Goal: Task Accomplishment & Management: Complete application form

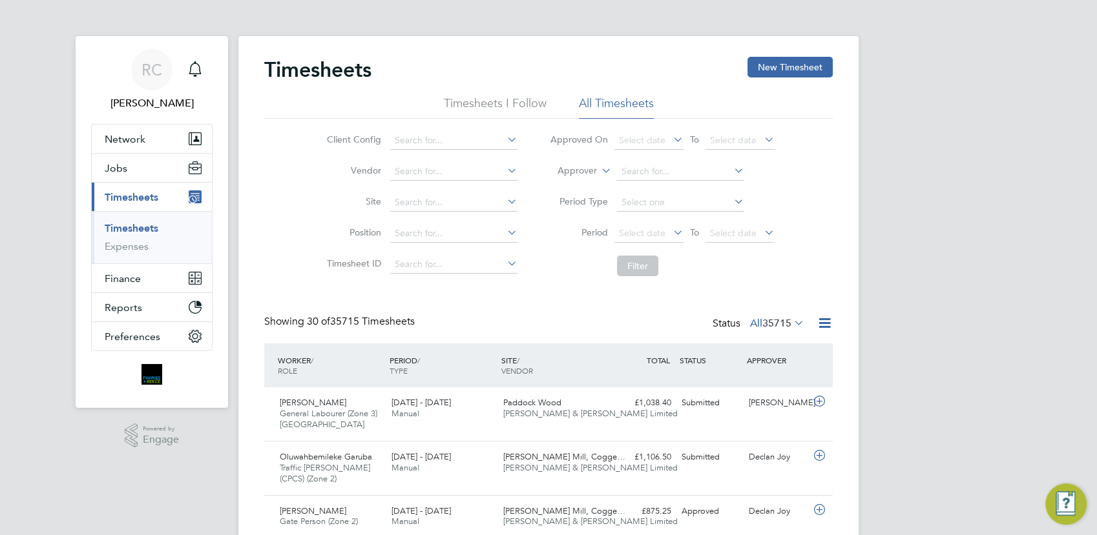
click at [134, 229] on link "Timesheets" at bounding box center [132, 228] width 54 height 12
click at [801, 70] on button "New Timesheet" at bounding box center [789, 67] width 85 height 21
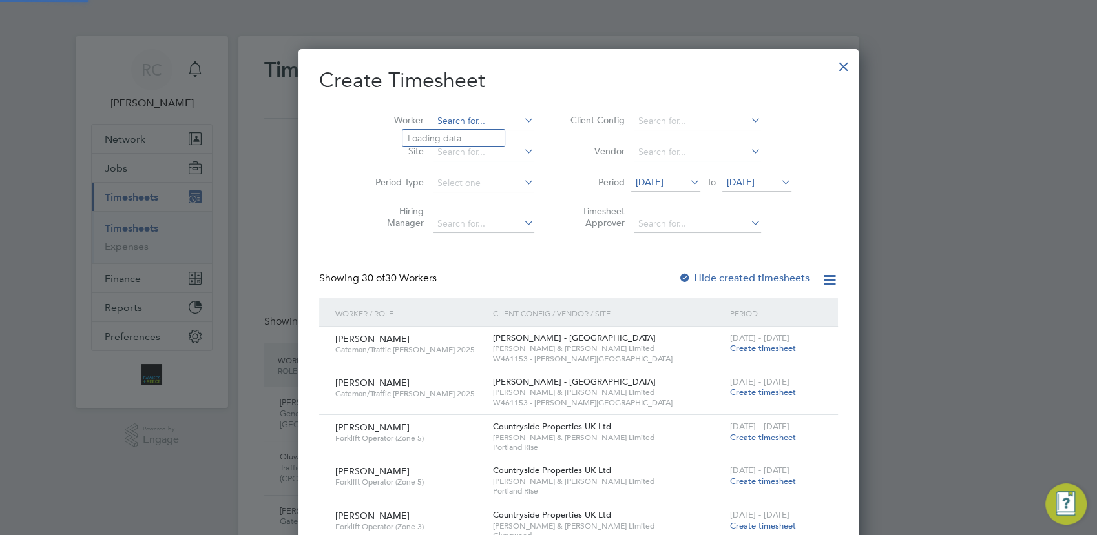
click at [468, 128] on input at bounding box center [483, 121] width 101 height 18
click at [445, 173] on li "[PERSON_NAME]" at bounding box center [457, 173] width 110 height 17
type input "[PERSON_NAME]"
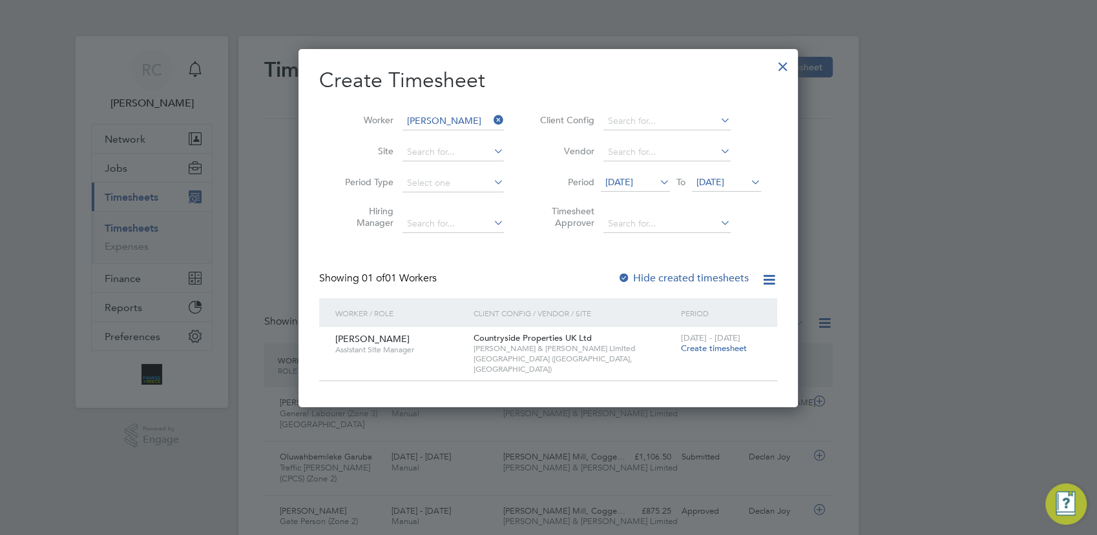
click at [708, 349] on span "Create timesheet" at bounding box center [714, 348] width 66 height 11
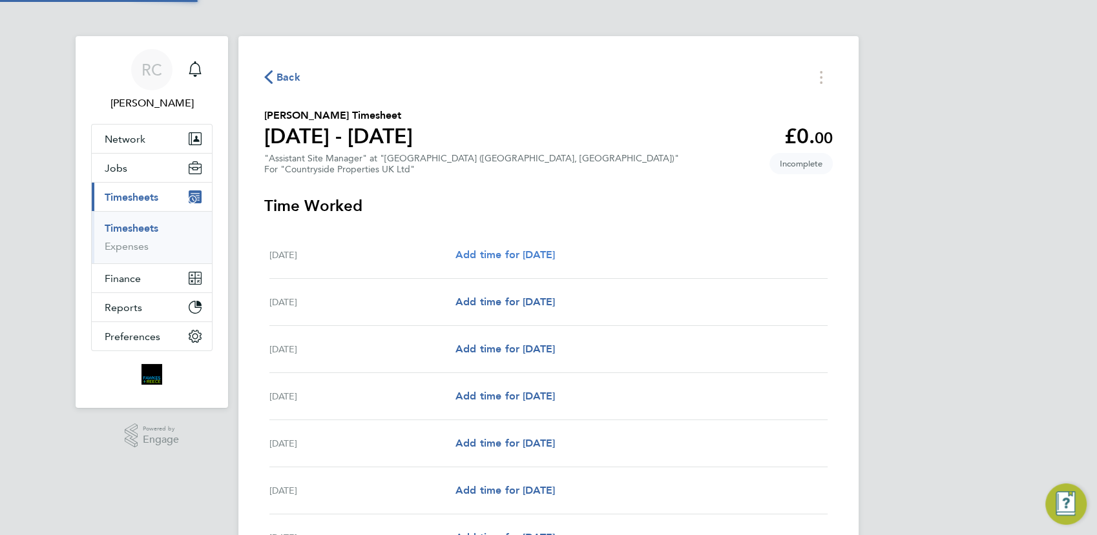
click at [555, 256] on span "Add time for [DATE]" at bounding box center [504, 255] width 99 height 12
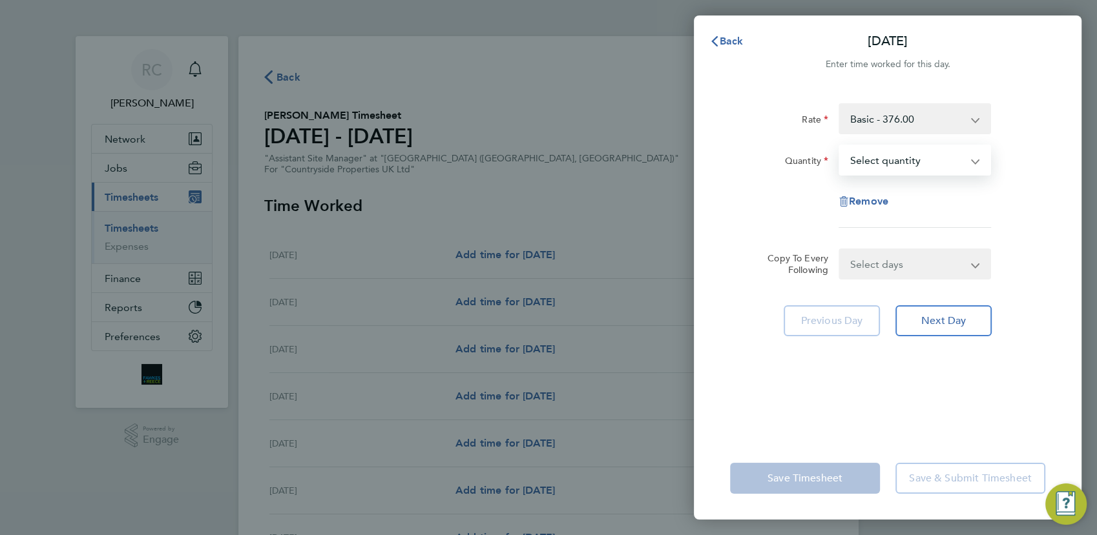
click at [896, 160] on select "Select quantity 0.5 1" at bounding box center [907, 160] width 134 height 28
select select "1"
click at [840, 146] on select "Select quantity 0.5 1" at bounding box center [907, 160] width 134 height 28
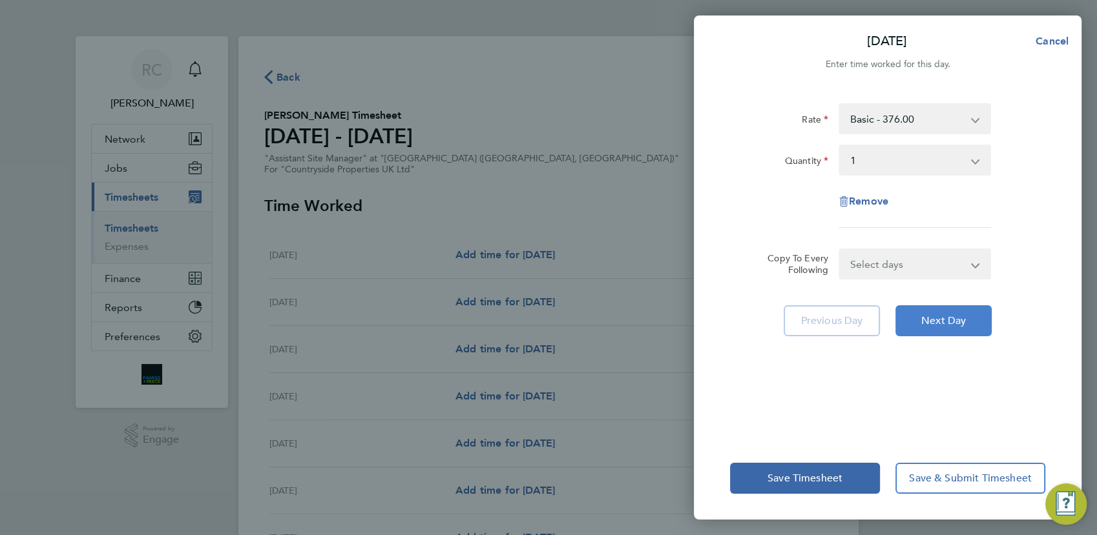
click at [935, 324] on span "Next Day" at bounding box center [943, 321] width 45 height 13
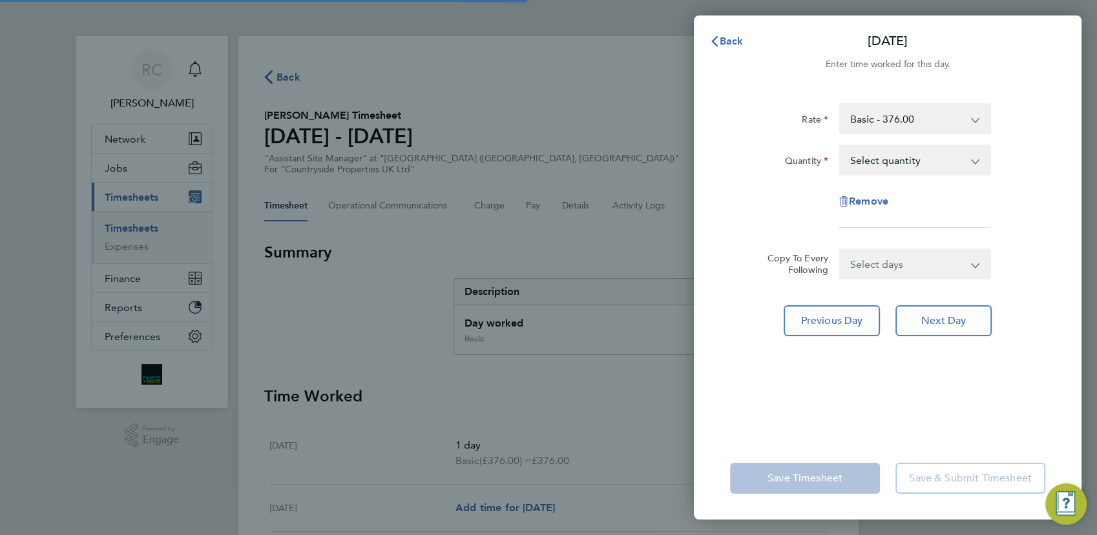
click at [905, 169] on select "Select quantity 0.5 1" at bounding box center [907, 160] width 134 height 28
select select "1"
click at [840, 146] on select "Select quantity 0.5 1" at bounding box center [907, 160] width 134 height 28
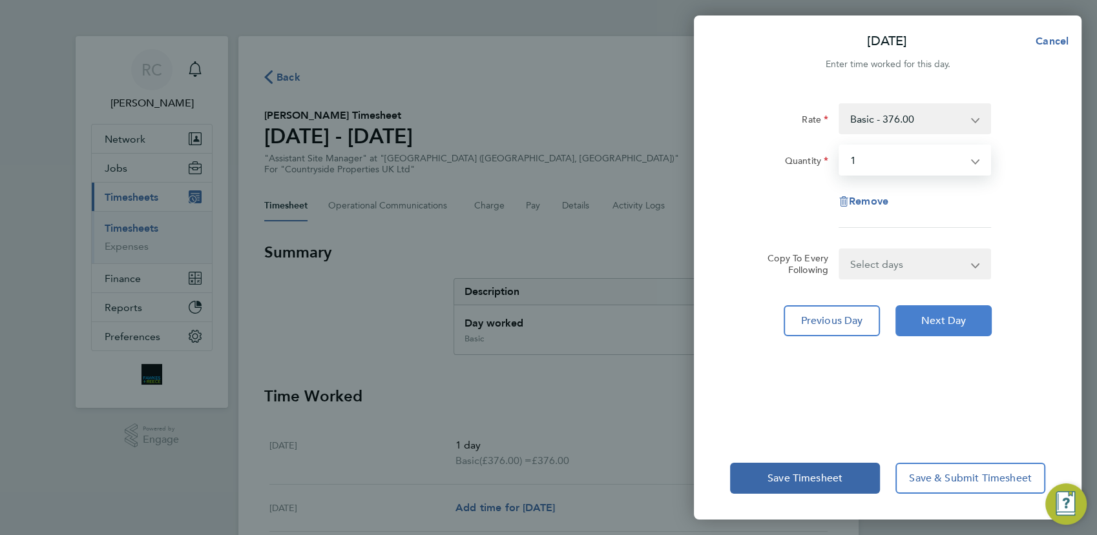
click at [937, 312] on button "Next Day" at bounding box center [943, 320] width 96 height 31
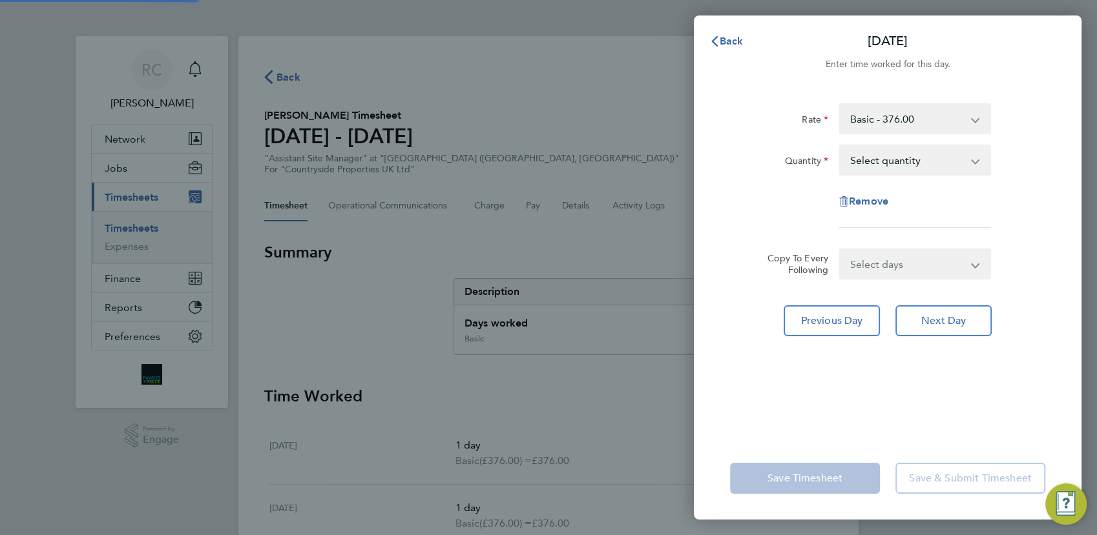
drag, startPoint x: 909, startPoint y: 156, endPoint x: 909, endPoint y: 169, distance: 12.3
click at [909, 157] on select "Select quantity 0.5 1" at bounding box center [907, 160] width 134 height 28
select select "1"
click at [840, 146] on select "Select quantity 0.5 1" at bounding box center [907, 160] width 134 height 28
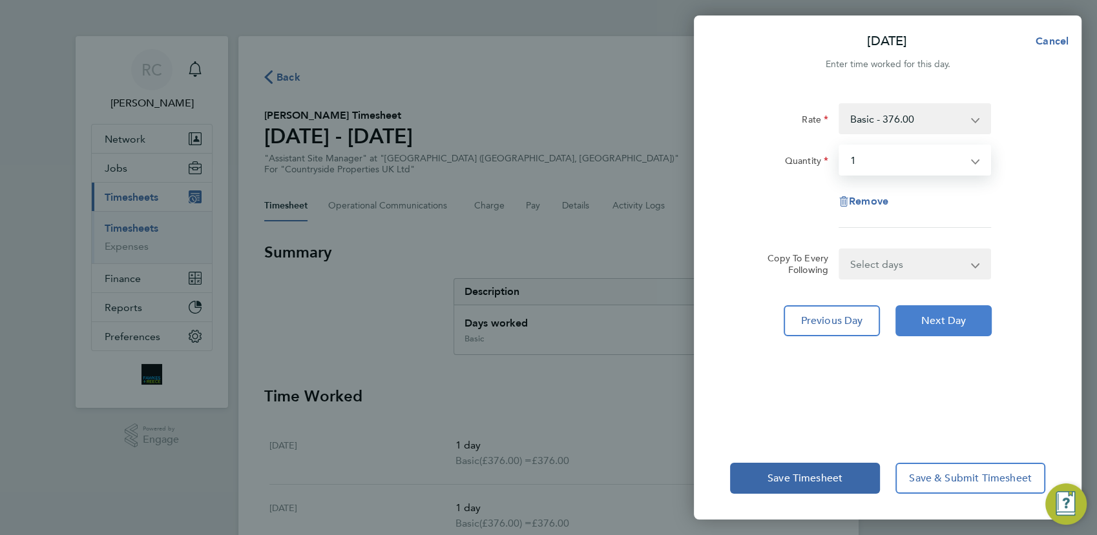
drag, startPoint x: 941, startPoint y: 329, endPoint x: 942, endPoint y: 311, distance: 17.5
click at [942, 328] on button "Next Day" at bounding box center [943, 320] width 96 height 31
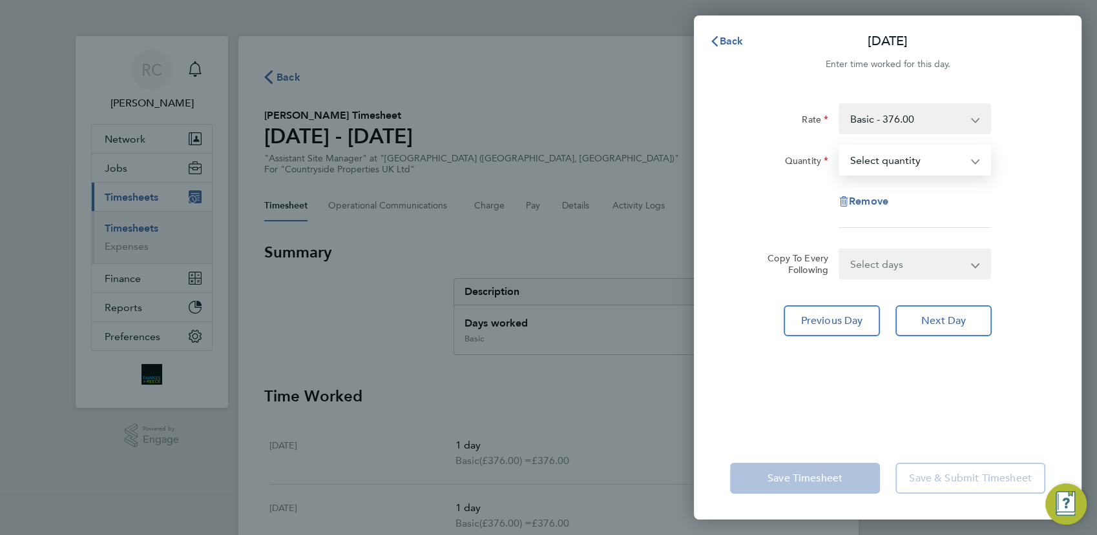
select select "1"
click at [840, 146] on select "Select quantity 0.5 1" at bounding box center [907, 160] width 134 height 28
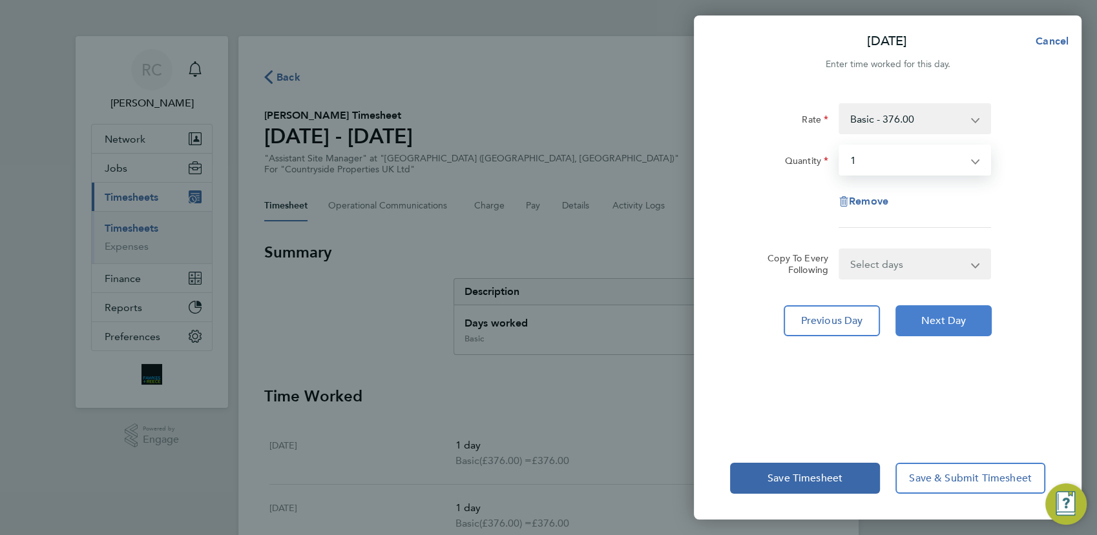
drag, startPoint x: 953, startPoint y: 328, endPoint x: 923, endPoint y: 251, distance: 82.4
click at [953, 325] on button "Next Day" at bounding box center [943, 320] width 96 height 31
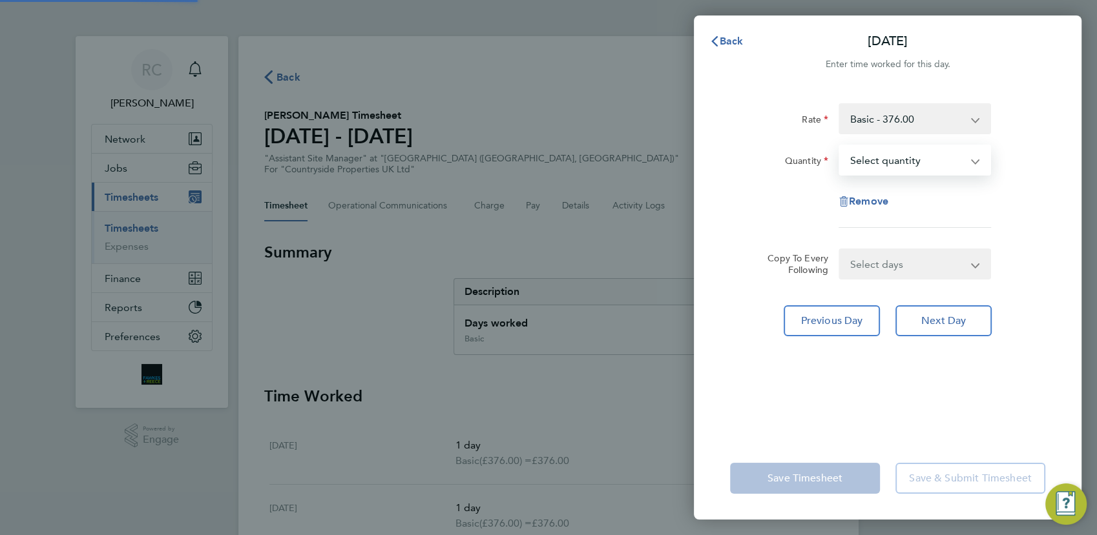
click at [895, 152] on select "Select quantity 0.5 1" at bounding box center [907, 160] width 134 height 28
select select "1"
click at [840, 146] on select "Select quantity 0.5 1" at bounding box center [907, 160] width 134 height 28
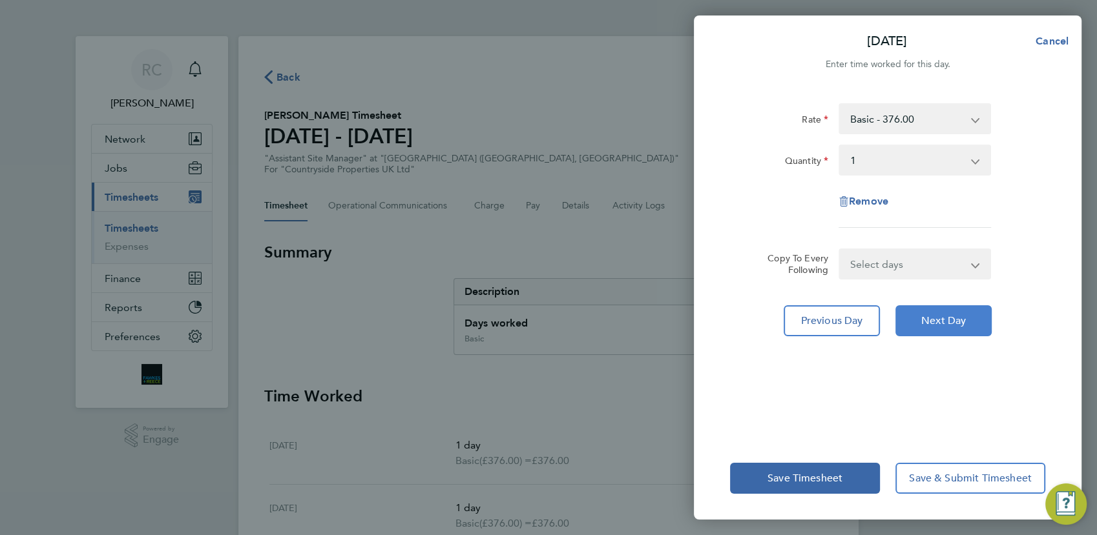
drag, startPoint x: 942, startPoint y: 322, endPoint x: 945, endPoint y: 316, distance: 6.6
click at [945, 318] on span "Next Day" at bounding box center [943, 321] width 45 height 13
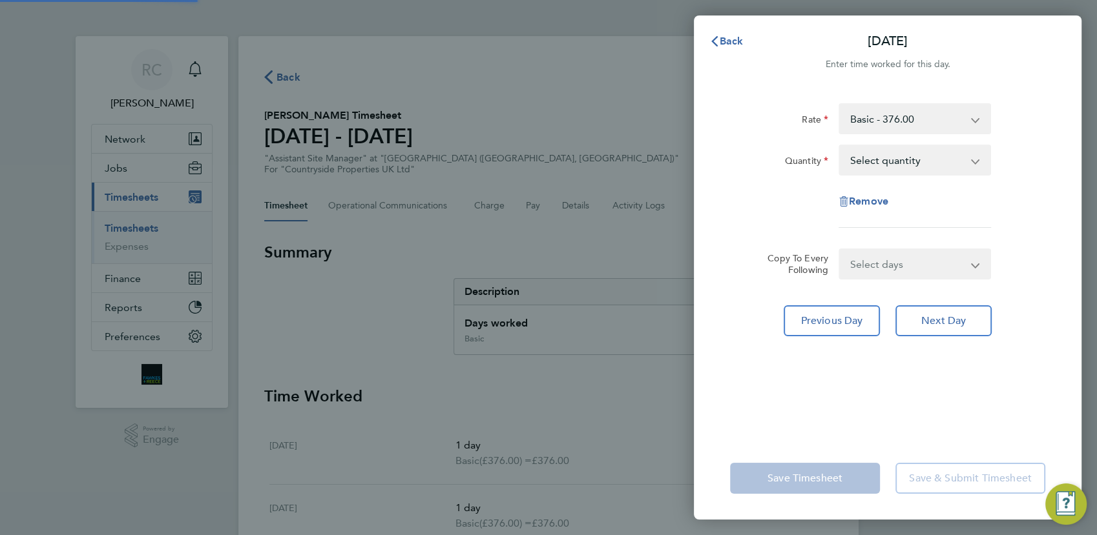
click at [894, 163] on select "Select quantity 0.5 1" at bounding box center [907, 160] width 134 height 28
select select "1"
click at [840, 146] on select "Select quantity 0.5 1" at bounding box center [907, 160] width 134 height 28
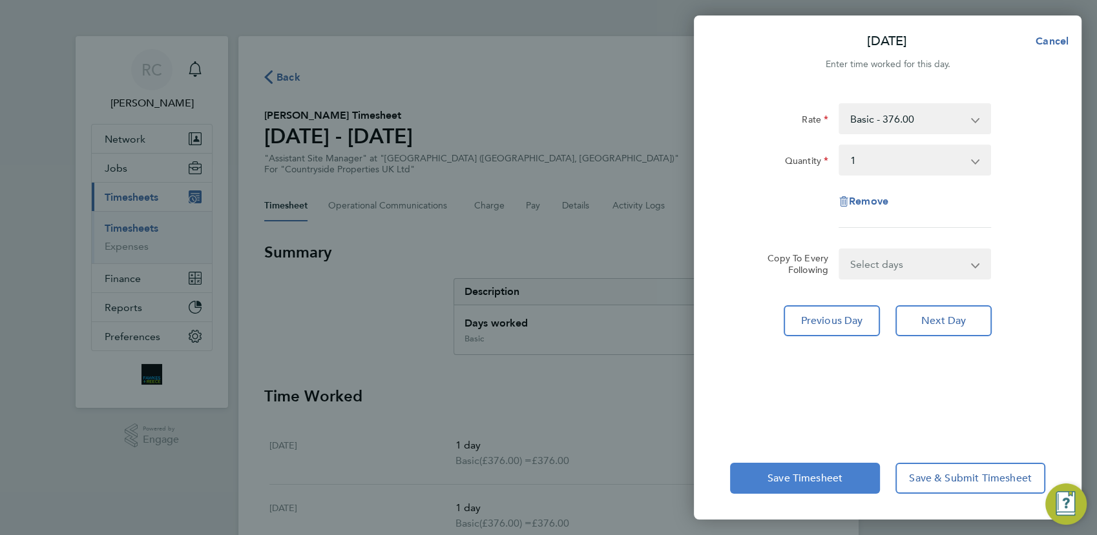
click at [837, 481] on span "Save Timesheet" at bounding box center [804, 478] width 75 height 13
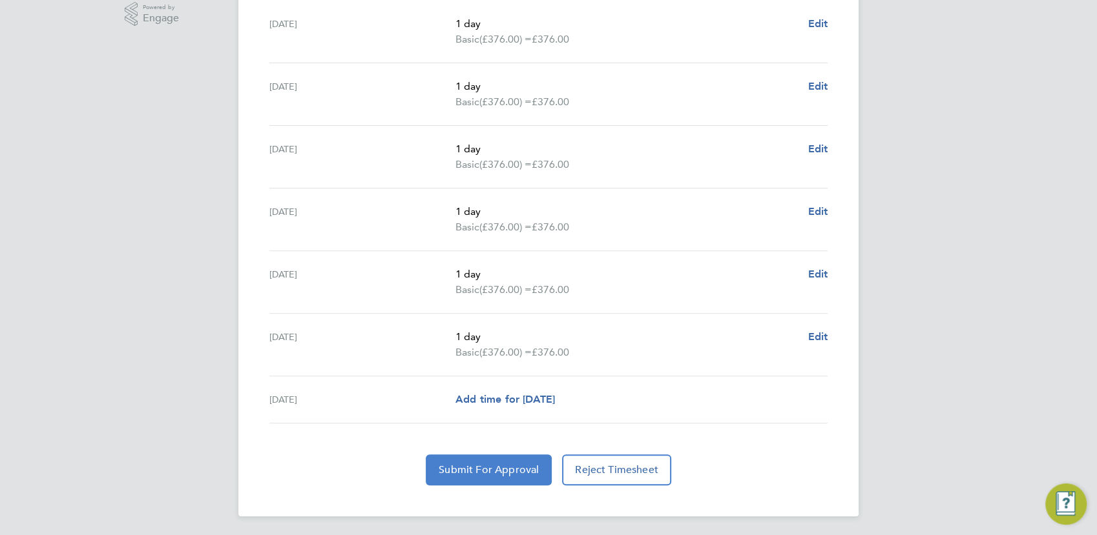
click at [514, 474] on span "Submit For Approval" at bounding box center [489, 470] width 100 height 13
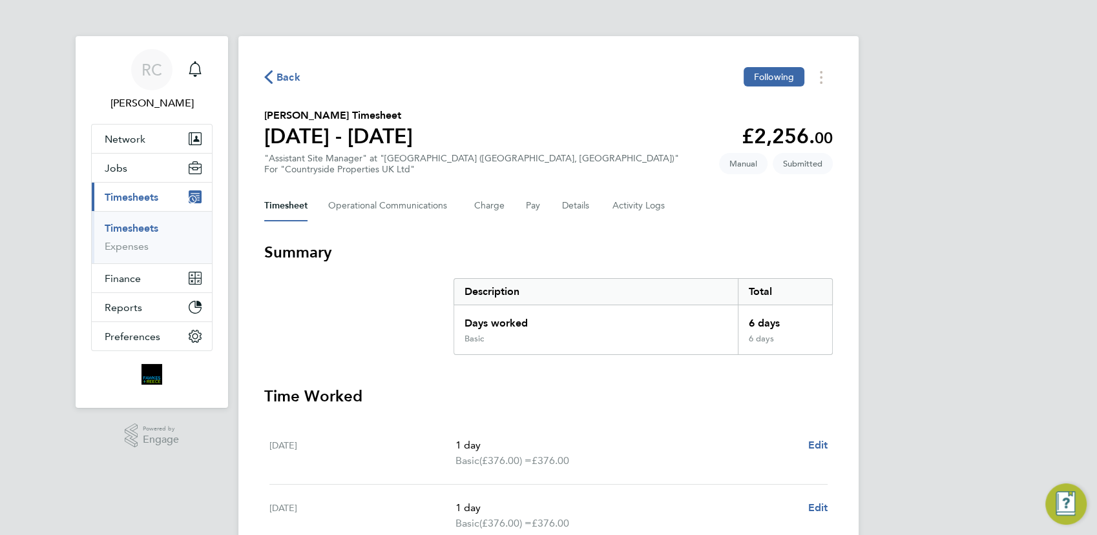
click at [282, 78] on span "Back" at bounding box center [288, 78] width 24 height 16
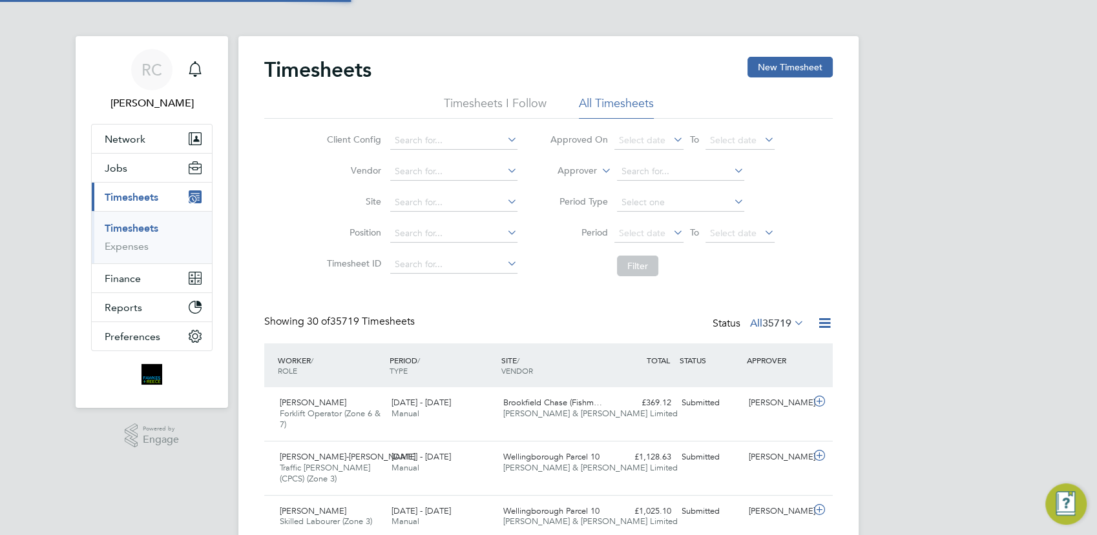
scroll to position [32, 112]
click at [774, 71] on button "New Timesheet" at bounding box center [789, 67] width 85 height 21
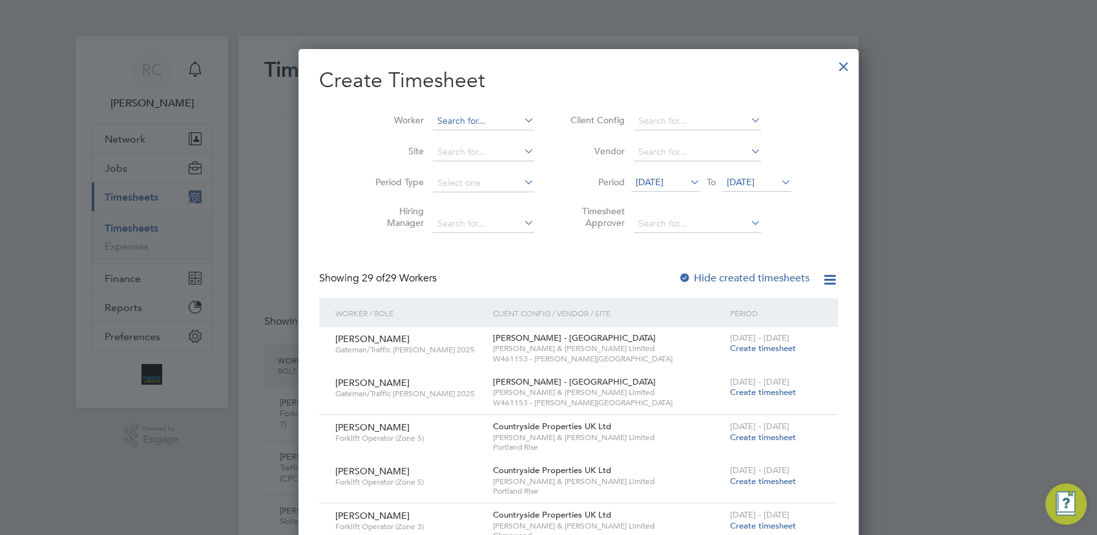
click at [435, 118] on input at bounding box center [483, 121] width 101 height 18
click at [482, 156] on b "Grad" at bounding box center [492, 155] width 21 height 11
type input "[PERSON_NAME]"
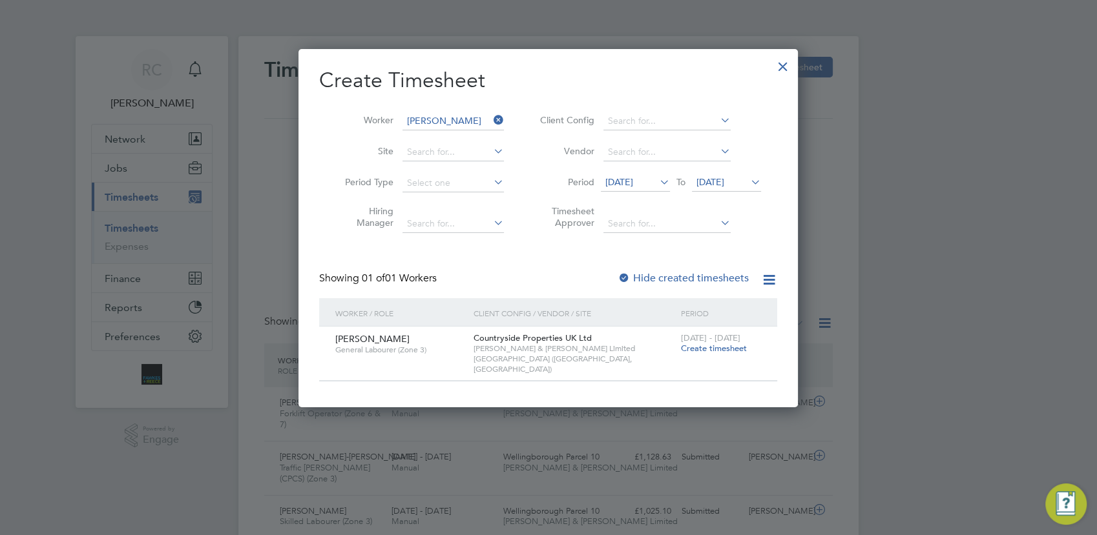
click at [703, 347] on span "Create timesheet" at bounding box center [714, 348] width 66 height 11
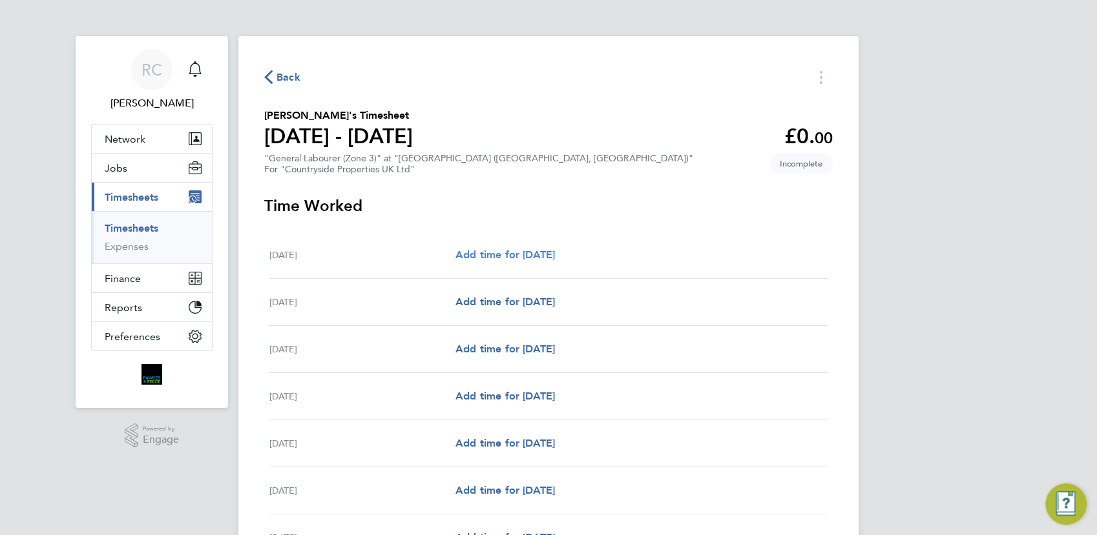
click at [555, 254] on span "Add time for [DATE]" at bounding box center [504, 255] width 99 height 12
select select "30"
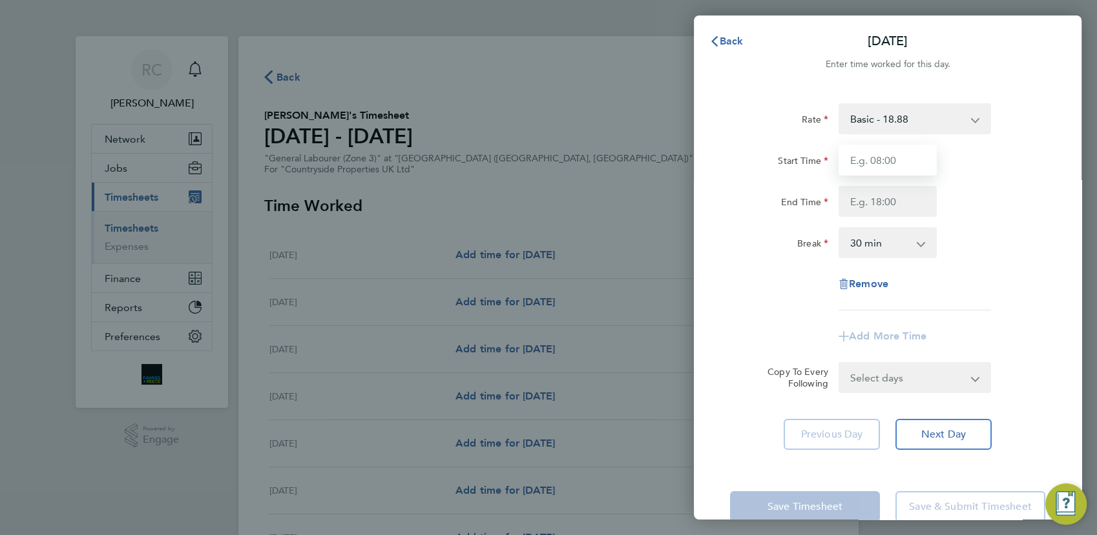
click at [901, 156] on input "Start Time" at bounding box center [887, 160] width 98 height 31
type input "07:30"
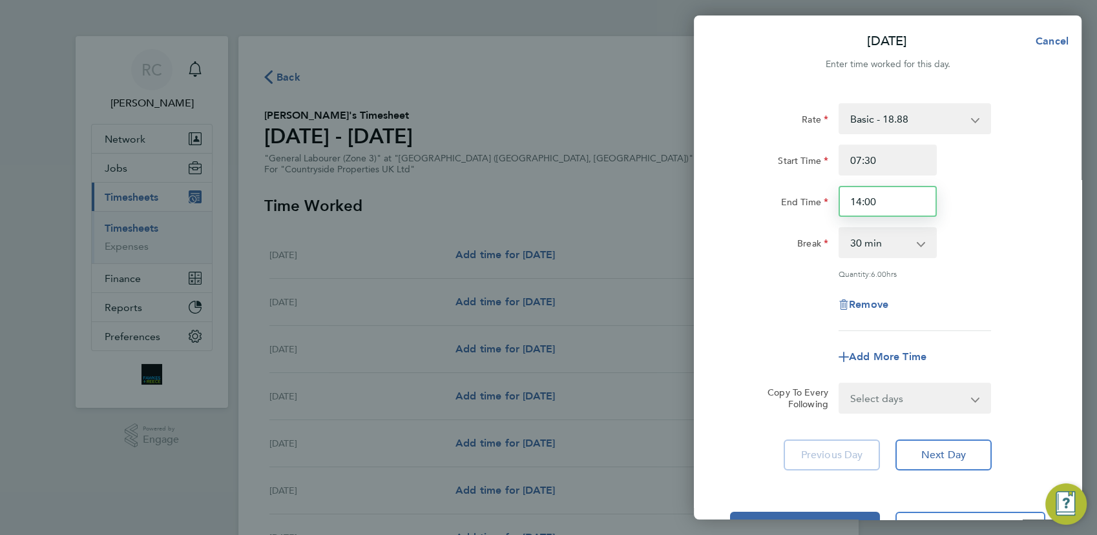
drag, startPoint x: 879, startPoint y: 196, endPoint x: 812, endPoint y: 194, distance: 66.6
click at [817, 197] on div "End Time 14:00" at bounding box center [888, 201] width 326 height 31
type input "17:00"
click at [1037, 183] on div "Start Time 07:30 End Time 17:00" at bounding box center [888, 181] width 326 height 72
click at [943, 460] on button "Next Day" at bounding box center [943, 455] width 96 height 31
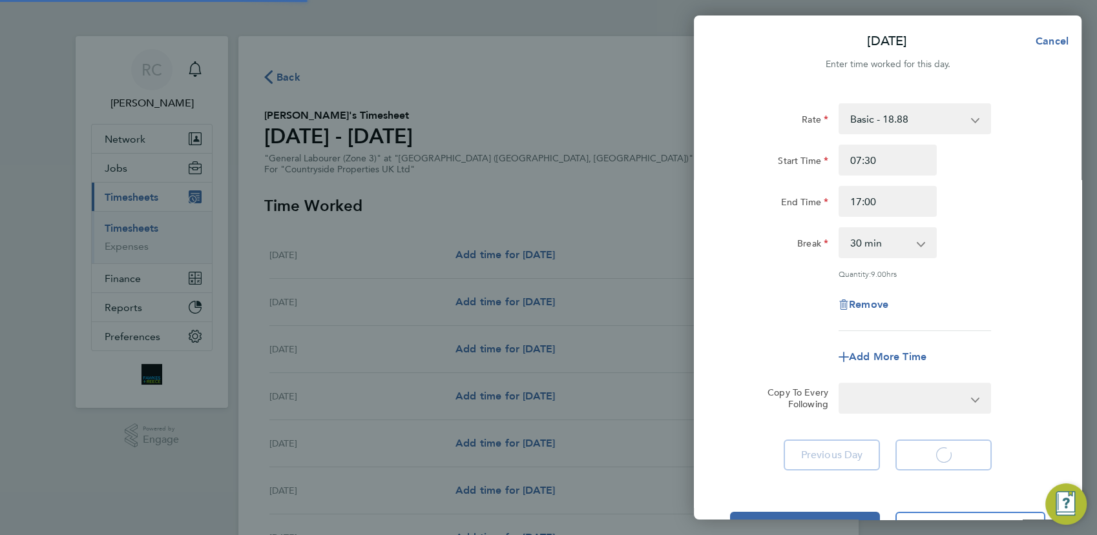
select select "30"
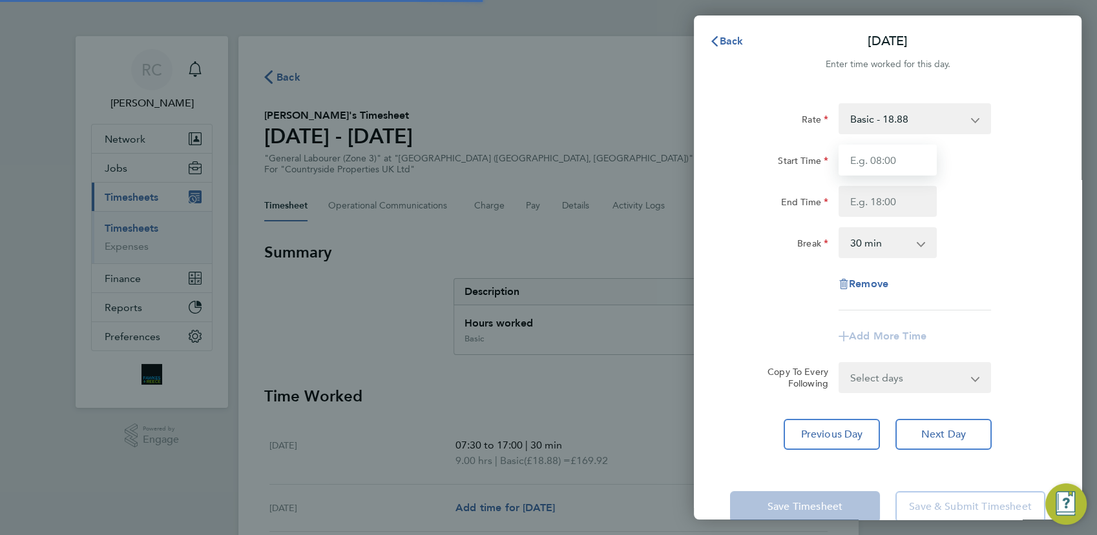
click at [889, 163] on input "Start Time" at bounding box center [887, 160] width 98 height 31
type input "07:30"
type input "17:00"
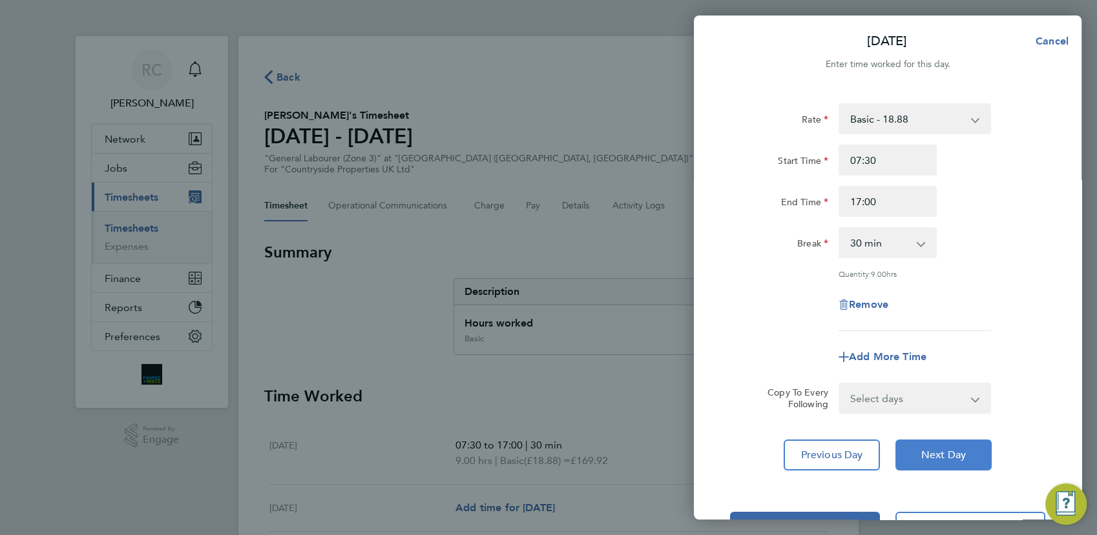
click at [947, 457] on span "Next Day" at bounding box center [943, 455] width 45 height 13
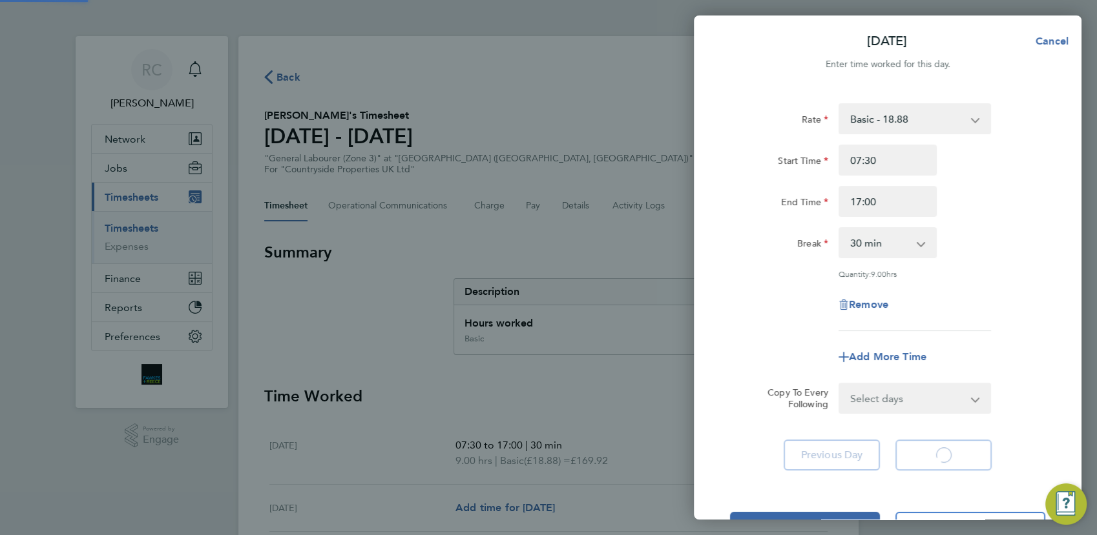
select select "30"
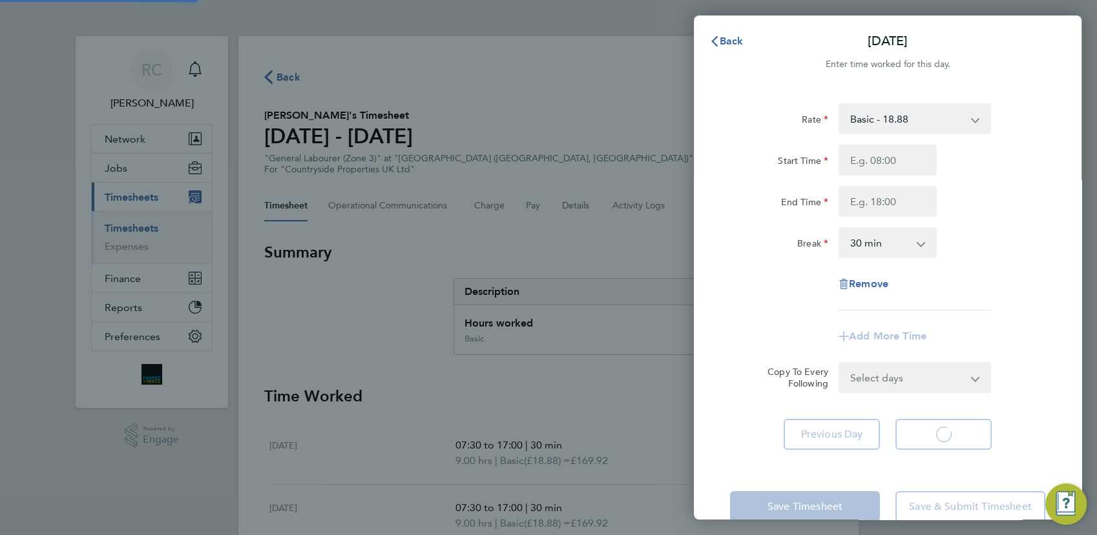
select select "30"
click at [900, 163] on input "Start Time" at bounding box center [887, 160] width 98 height 31
type input "07:30"
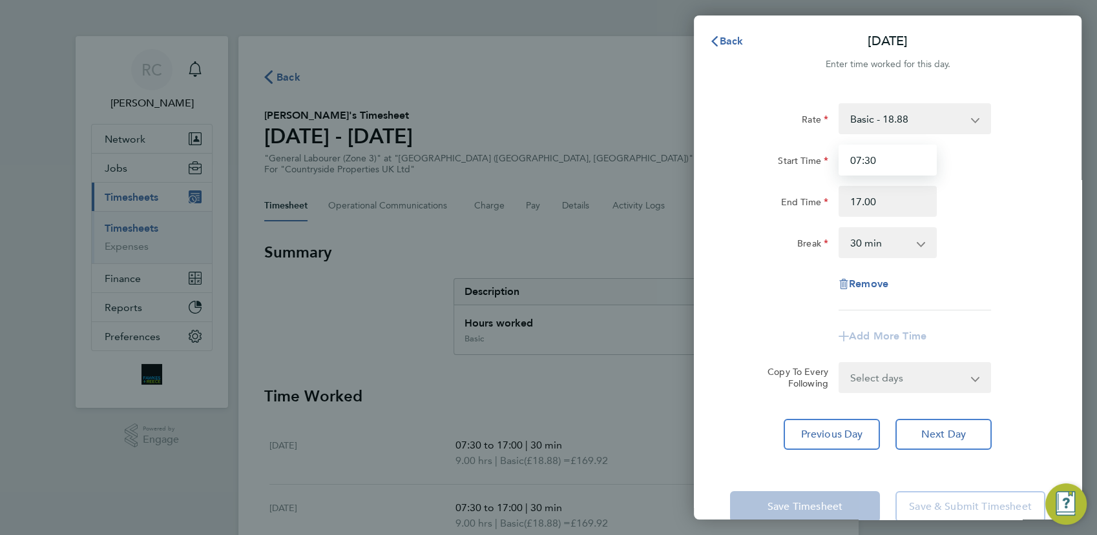
type input "17:00"
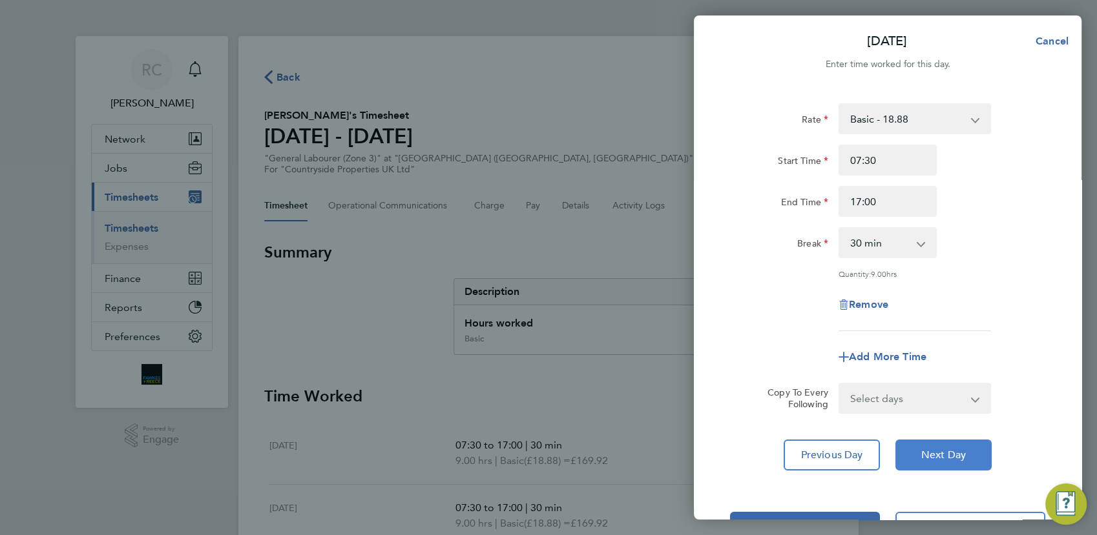
click at [935, 462] on button "Next Day" at bounding box center [943, 455] width 96 height 31
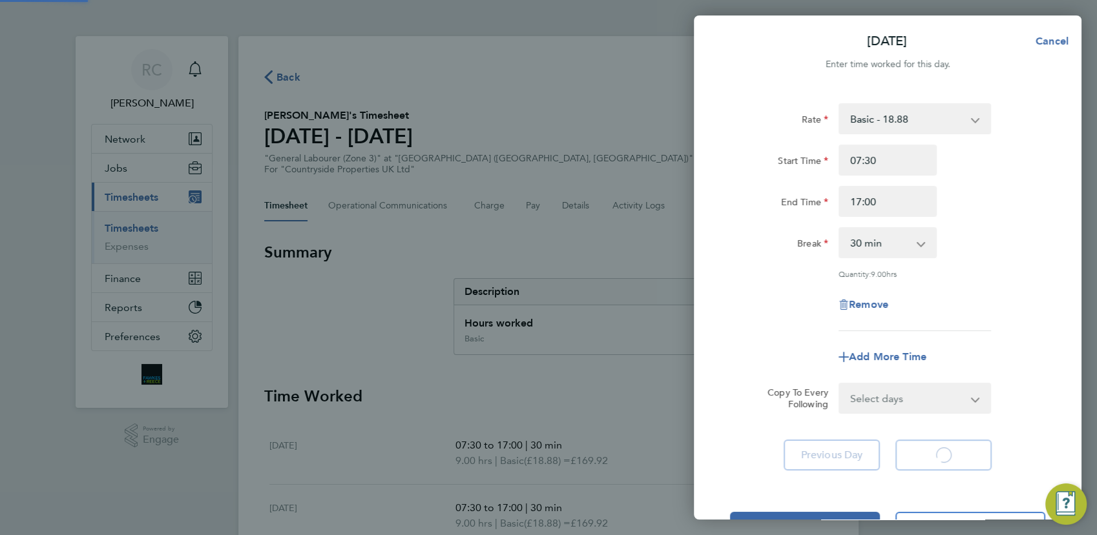
select select "30"
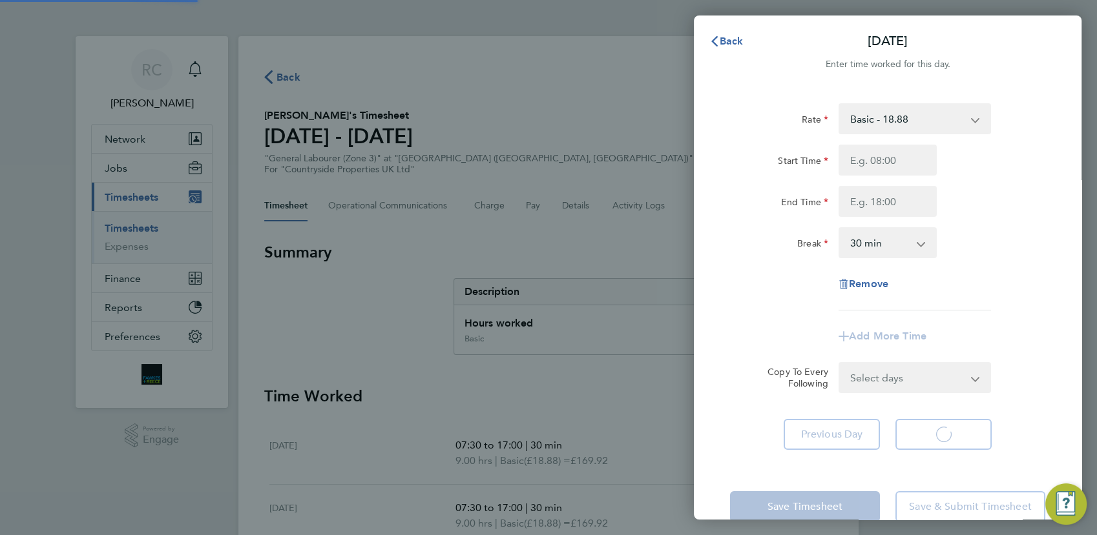
select select "30"
click at [887, 166] on input "Start Time" at bounding box center [887, 160] width 98 height 31
type input "07:30"
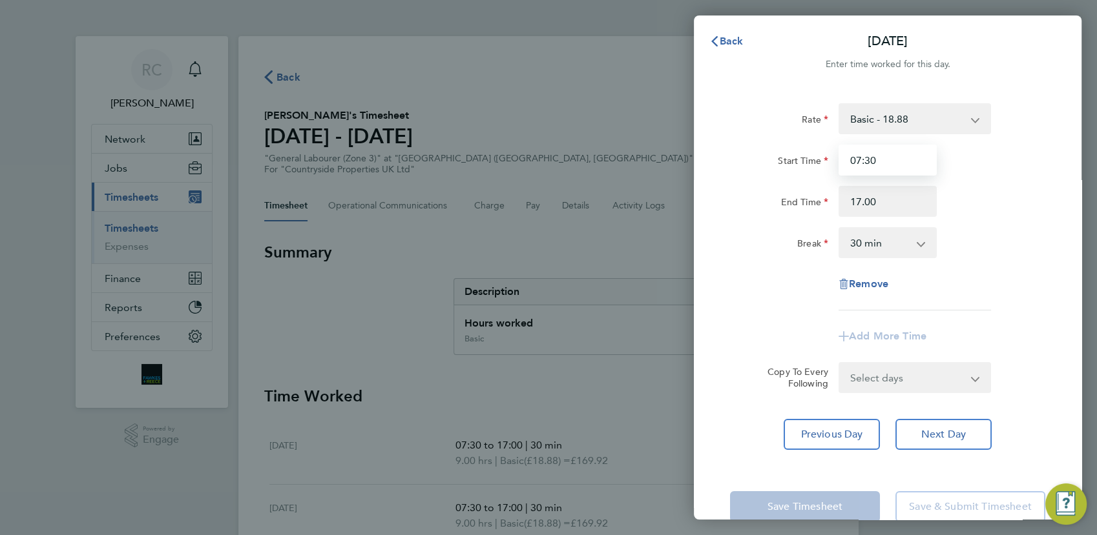
type input "17:00"
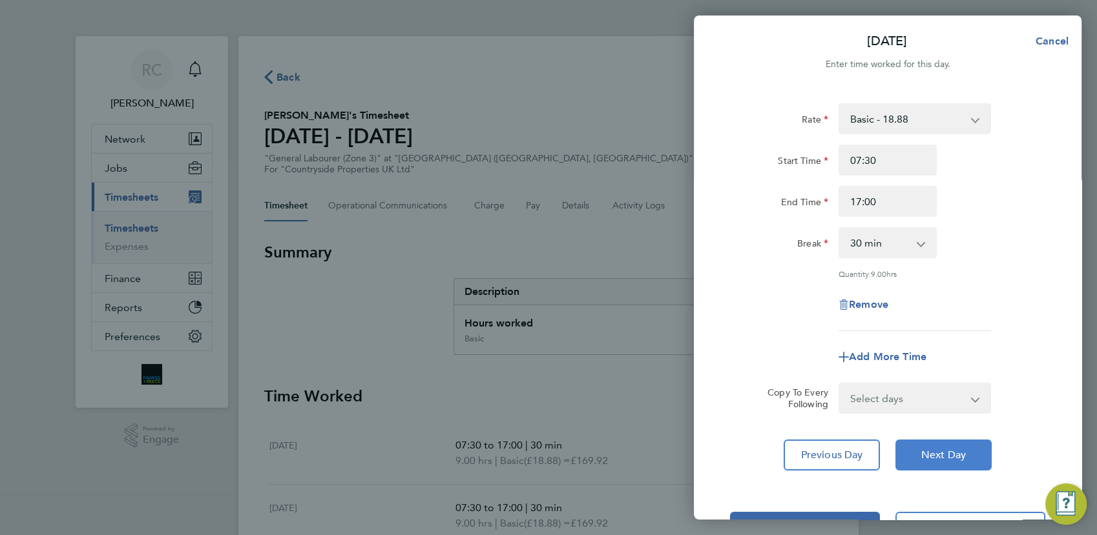
drag, startPoint x: 944, startPoint y: 455, endPoint x: 922, endPoint y: 351, distance: 106.9
click at [944, 455] on span "Next Day" at bounding box center [943, 455] width 45 height 13
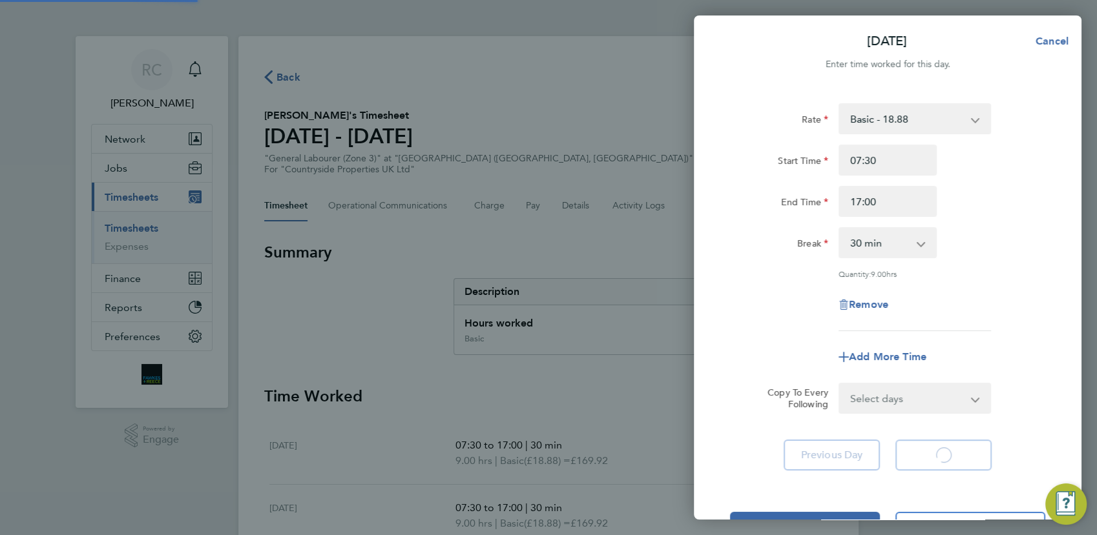
select select "30"
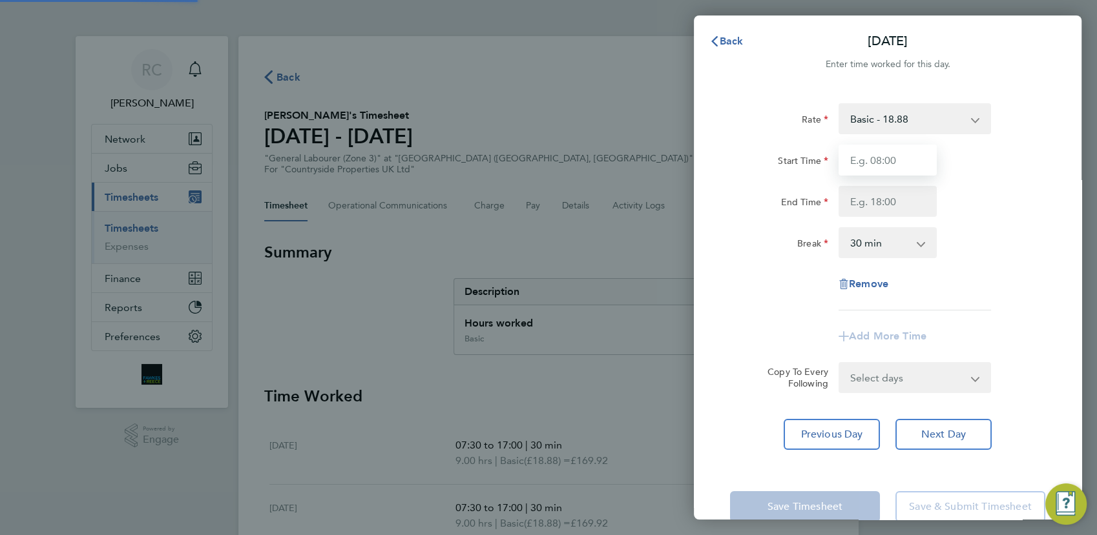
drag, startPoint x: 904, startPoint y: 239, endPoint x: 885, endPoint y: 167, distance: 74.3
click at [884, 156] on input "Start Time" at bounding box center [887, 160] width 98 height 31
type input "07:30"
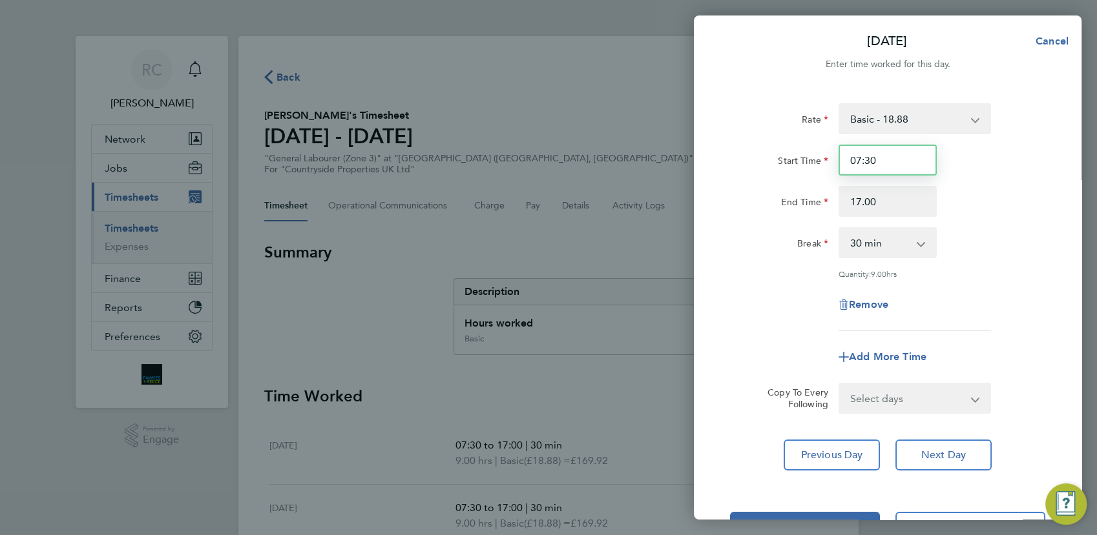
type input "17:00"
click at [936, 454] on span "Next Day" at bounding box center [943, 455] width 45 height 13
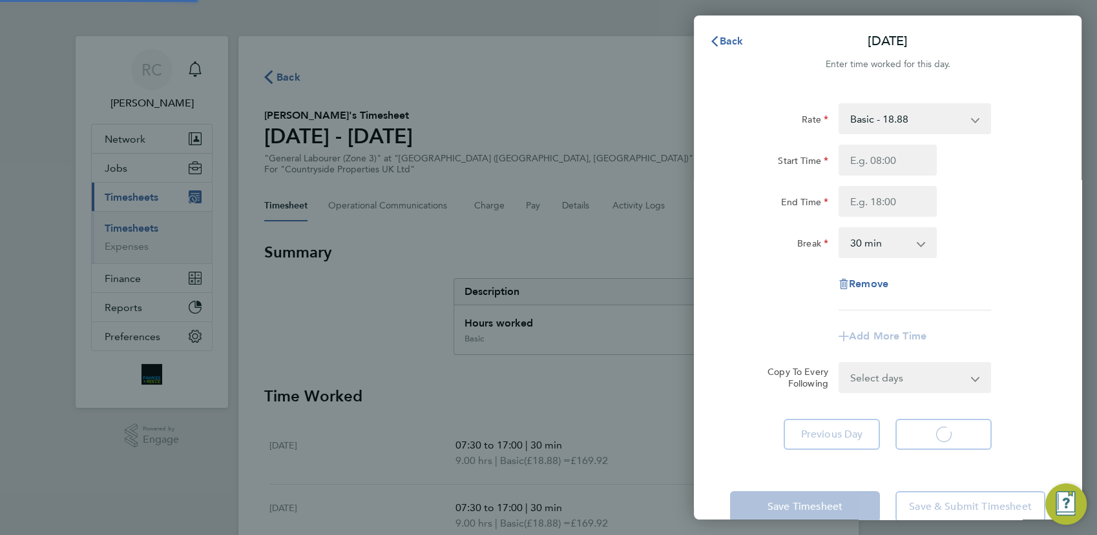
select select "30"
drag, startPoint x: 926, startPoint y: 229, endPoint x: 896, endPoint y: 167, distance: 69.0
click at [891, 156] on input "Start Time" at bounding box center [887, 160] width 98 height 31
type input "07:30"
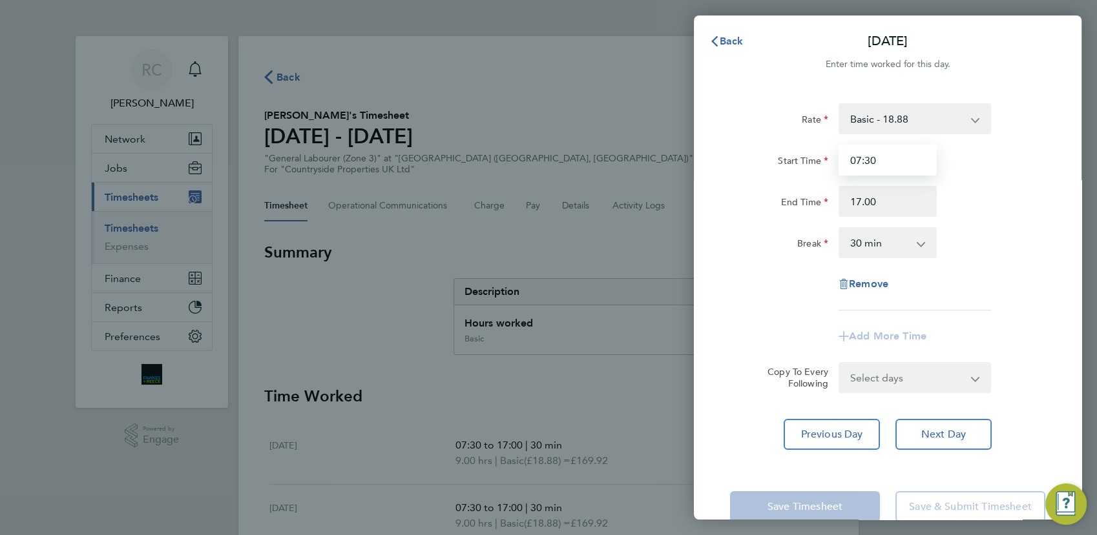
type input "17:00"
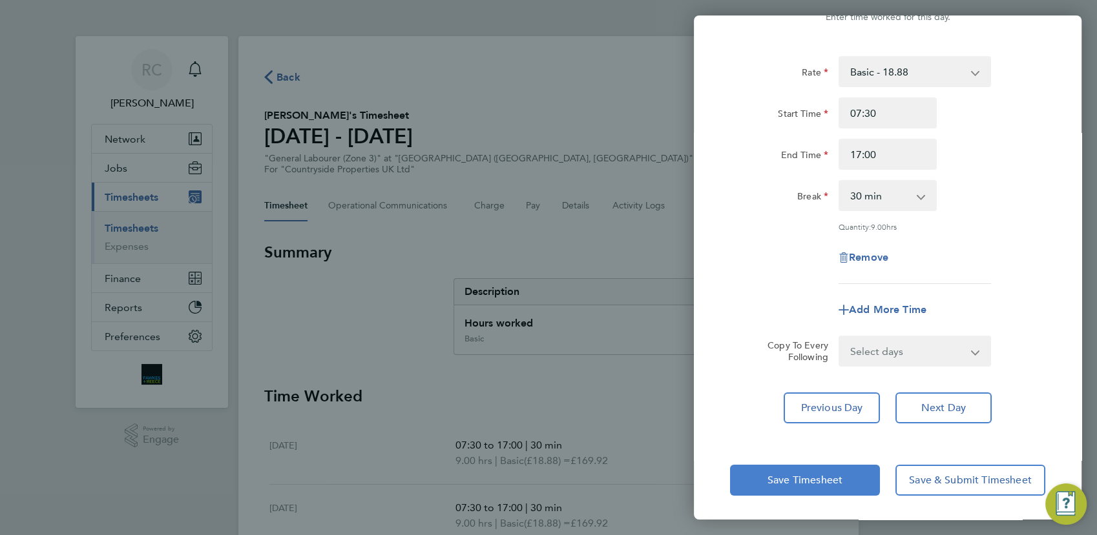
click at [842, 489] on button "Save Timesheet" at bounding box center [805, 480] width 150 height 31
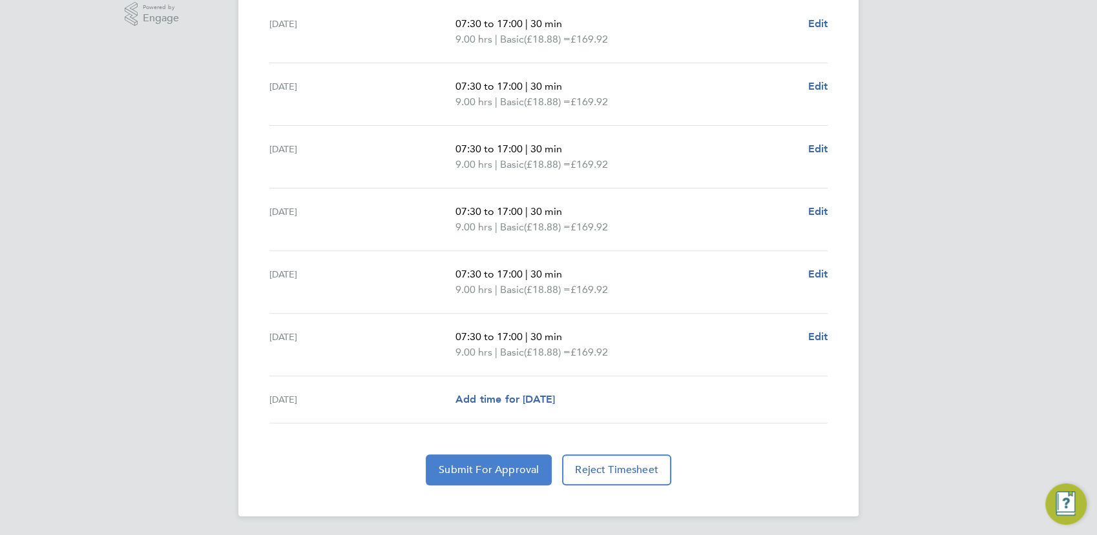
click at [506, 470] on span "Submit For Approval" at bounding box center [489, 470] width 100 height 13
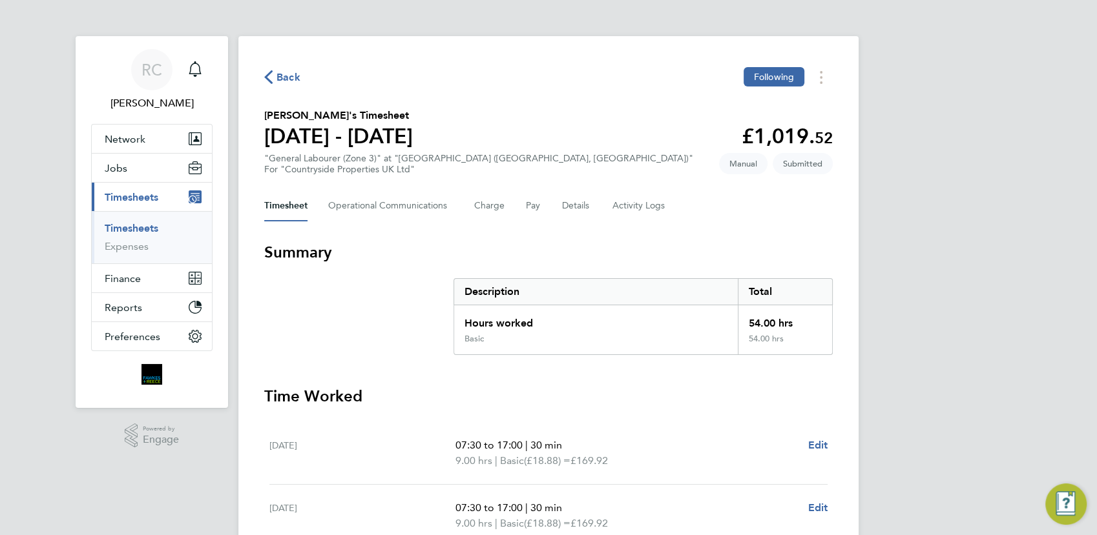
drag, startPoint x: 480, startPoint y: 242, endPoint x: 481, endPoint y: 224, distance: 17.4
click at [284, 74] on span "Back" at bounding box center [288, 78] width 24 height 16
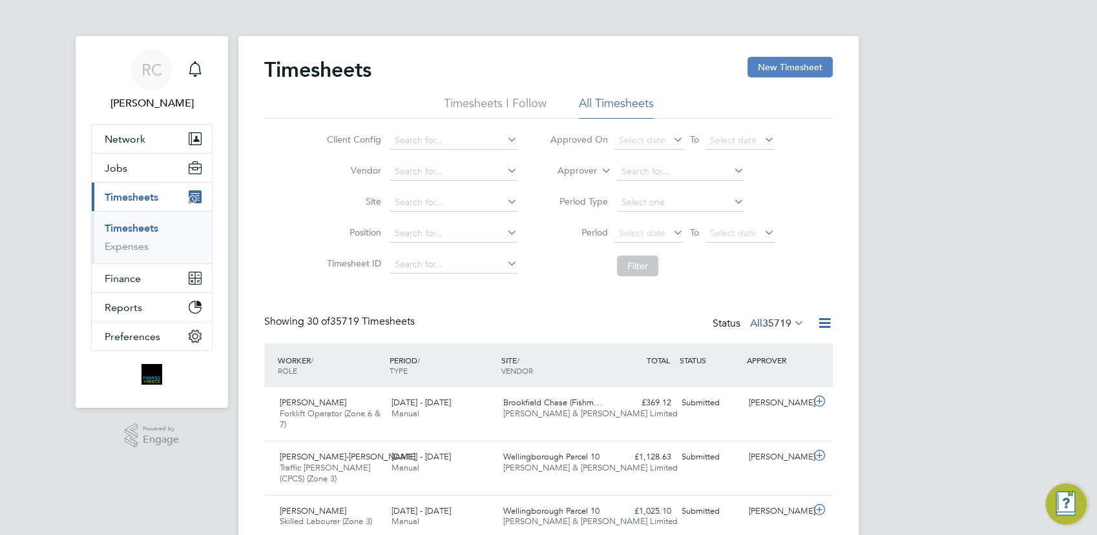
drag, startPoint x: 780, startPoint y: 72, endPoint x: 753, endPoint y: 71, distance: 27.1
click at [780, 71] on button "New Timesheet" at bounding box center [789, 67] width 85 height 21
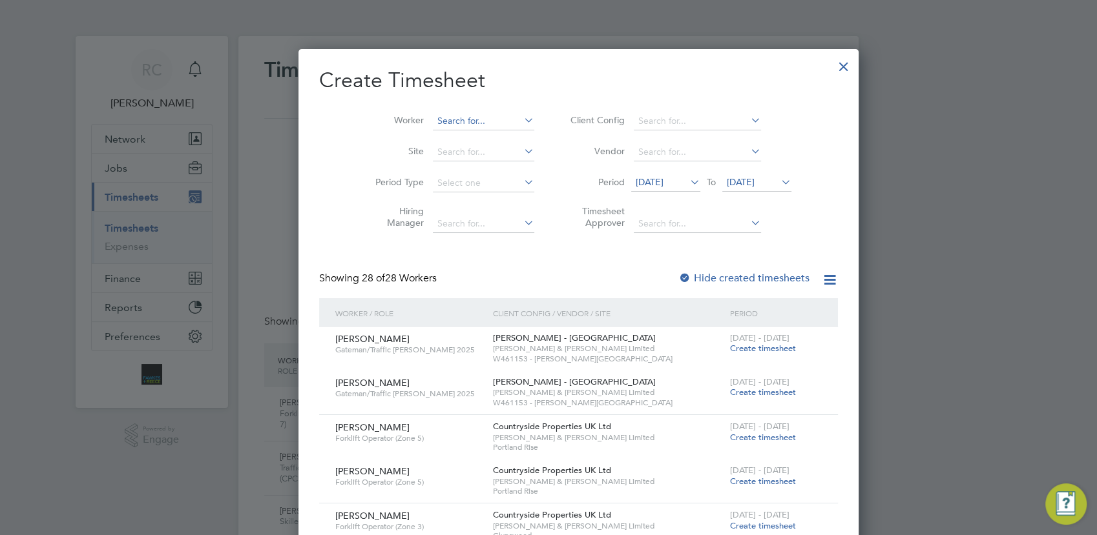
click at [433, 123] on input at bounding box center [483, 121] width 101 height 18
click at [446, 154] on li "[PERSON_NAME]" at bounding box center [482, 155] width 160 height 17
type input "[PERSON_NAME]"
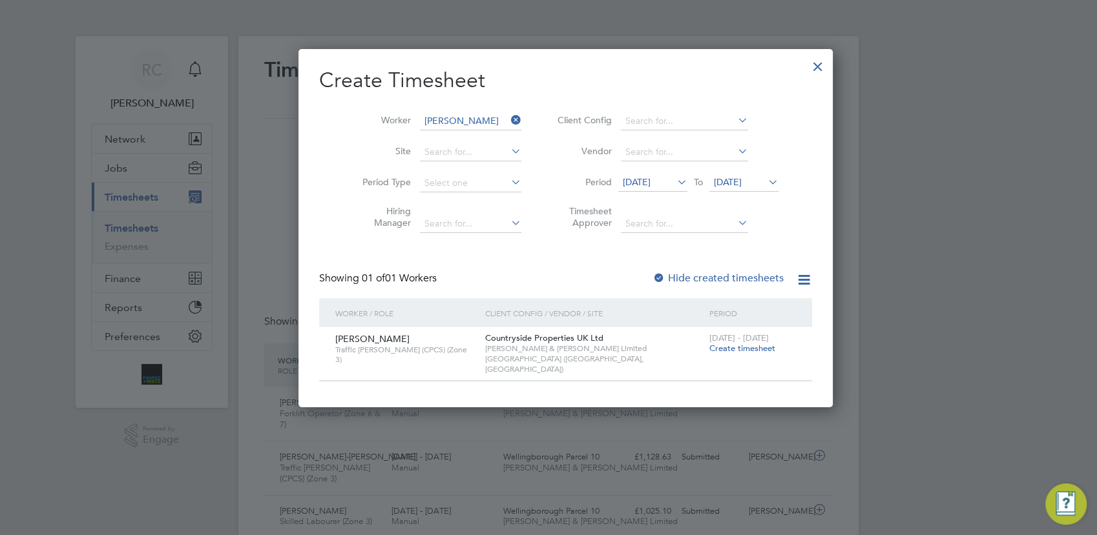
drag, startPoint x: 730, startPoint y: 349, endPoint x: 719, endPoint y: 193, distance: 156.6
click at [729, 349] on span "Create timesheet" at bounding box center [742, 348] width 66 height 11
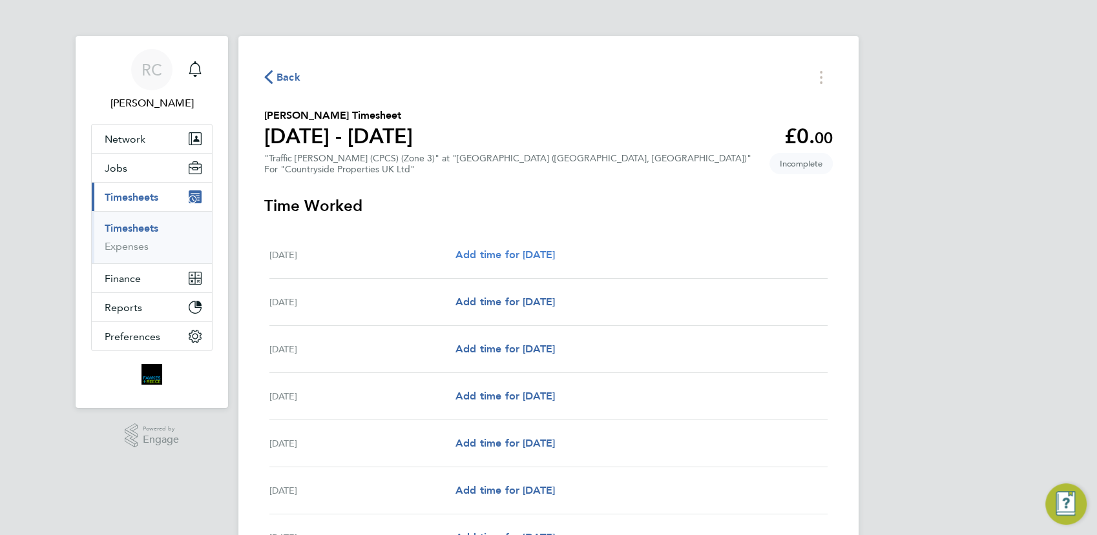
click at [555, 254] on span "Add time for [DATE]" at bounding box center [504, 255] width 99 height 12
select select "30"
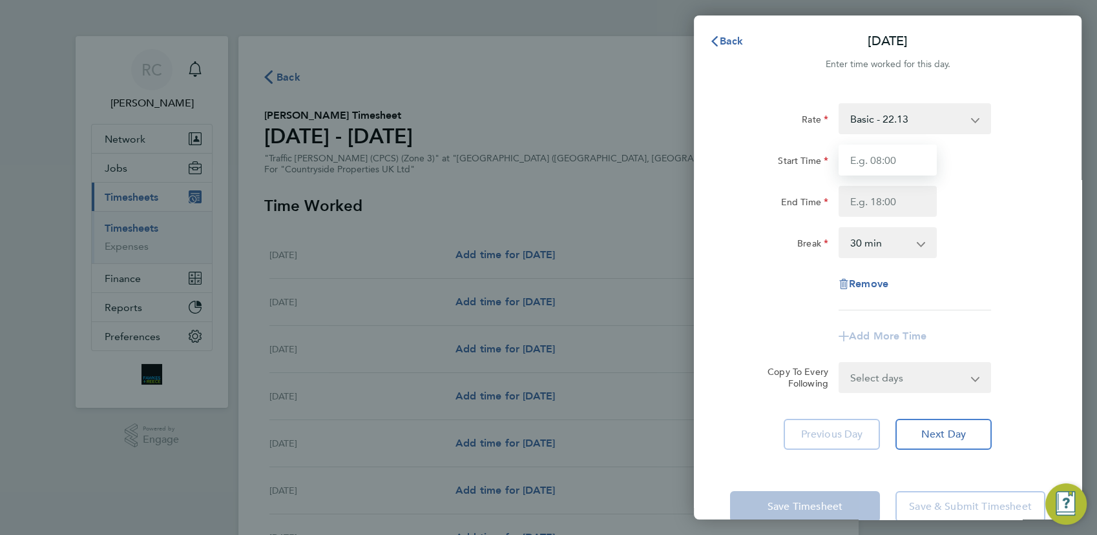
click at [909, 158] on input "Start Time" at bounding box center [887, 160] width 98 height 31
type input "07:30"
type input "17:00"
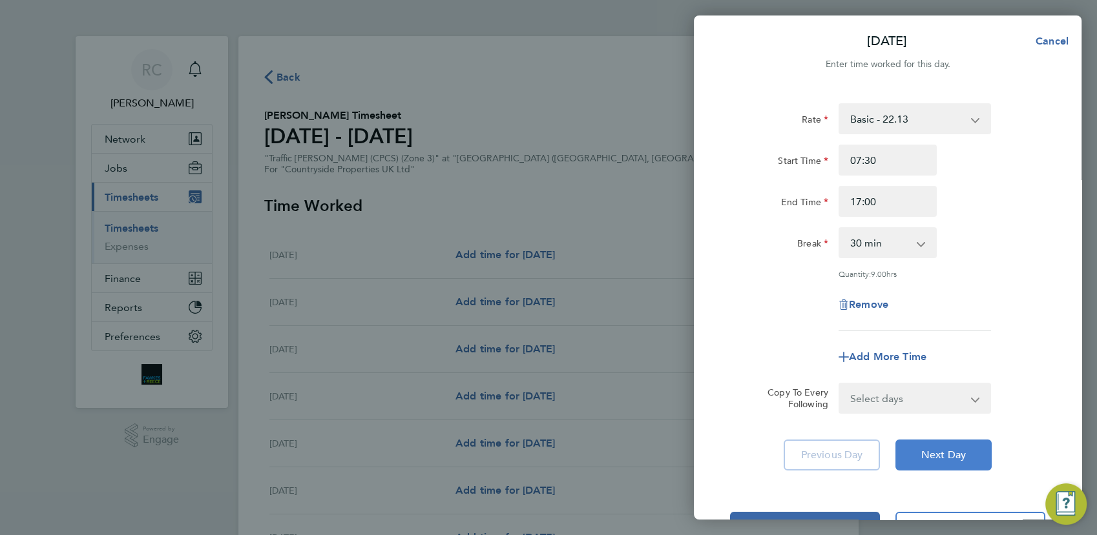
drag, startPoint x: 940, startPoint y: 455, endPoint x: 942, endPoint y: 416, distance: 38.8
click at [941, 453] on span "Next Day" at bounding box center [943, 455] width 45 height 13
select select "30"
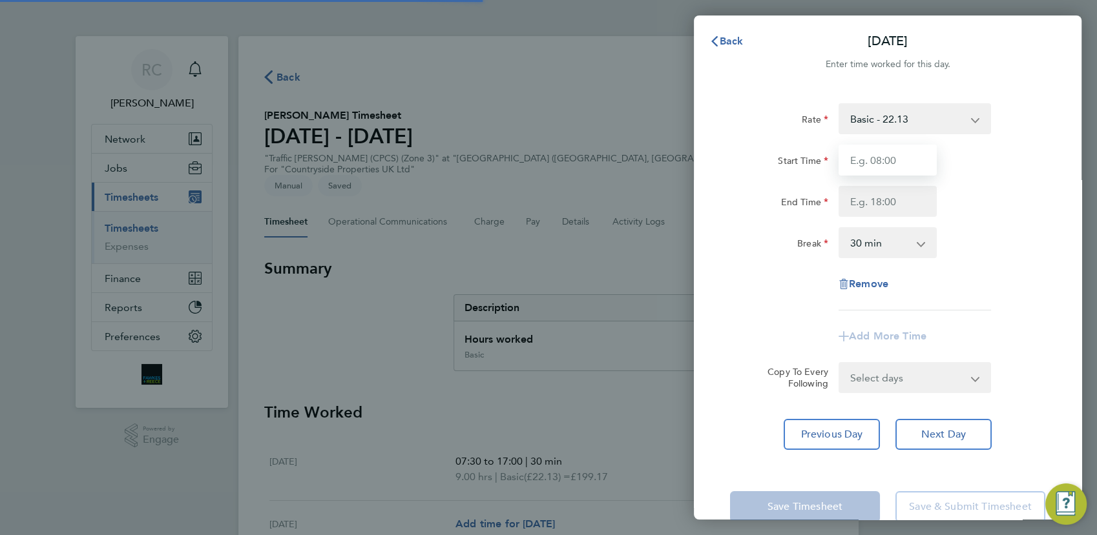
click at [889, 162] on input "Start Time" at bounding box center [887, 160] width 98 height 31
type input "07:30"
type input "17:00"
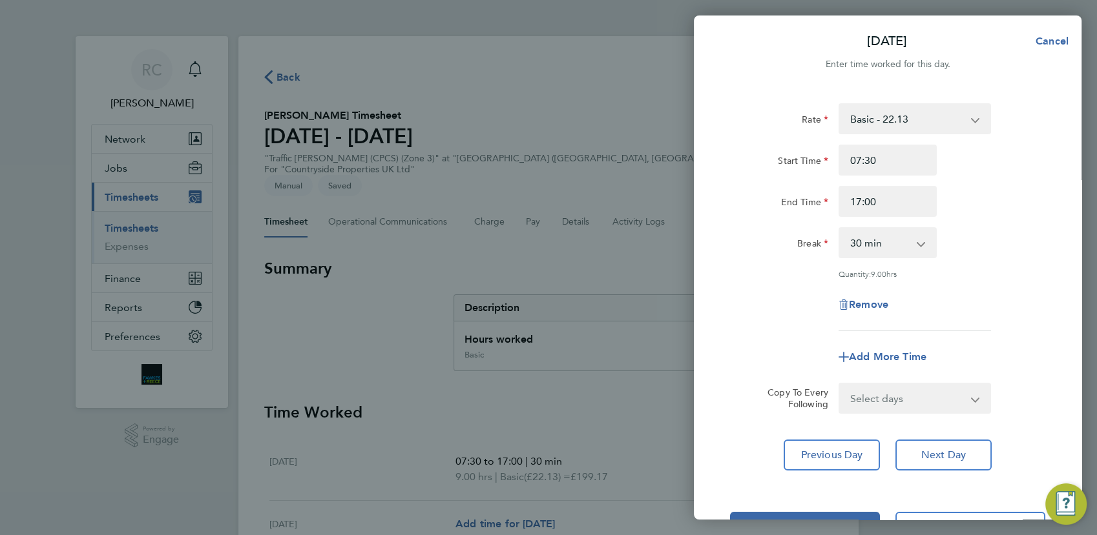
click at [950, 469] on div "Rate Basic - 22.13 Start Time 07:30 End Time 17:00 Break 0 min 15 min 30 min 45…" at bounding box center [888, 287] width 388 height 398
drag, startPoint x: 949, startPoint y: 458, endPoint x: 937, endPoint y: 426, distance: 33.9
click at [949, 457] on span "Next Day" at bounding box center [943, 455] width 45 height 13
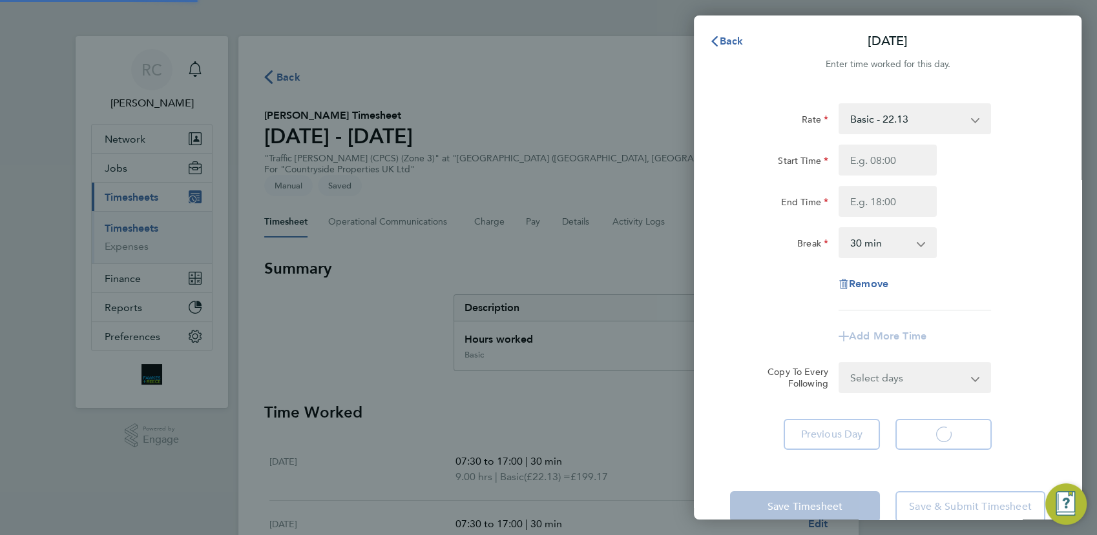
select select "30"
click at [876, 154] on input "Start Time" at bounding box center [887, 160] width 98 height 31
type input "07:30"
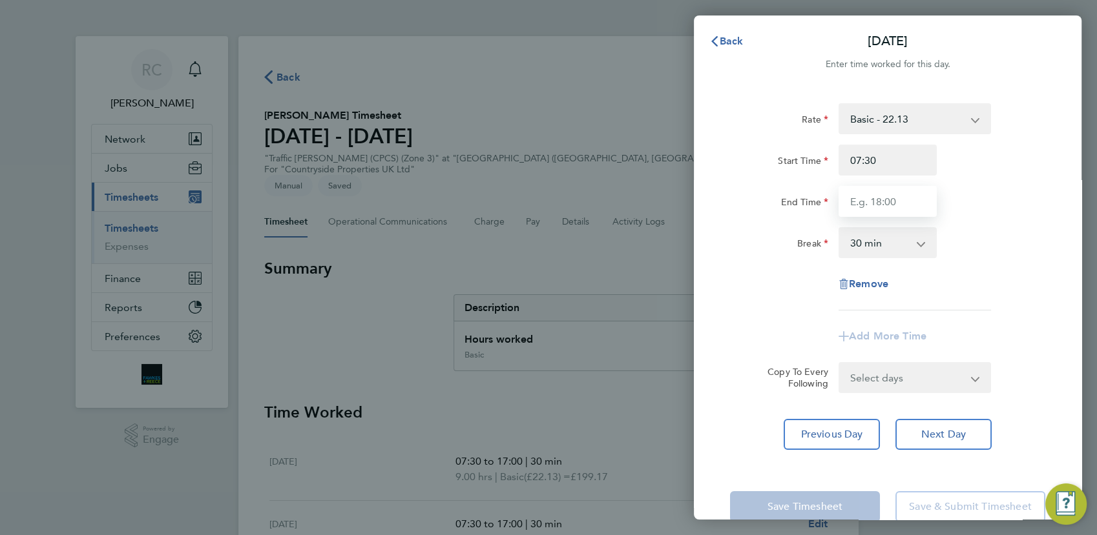
type input "17:00"
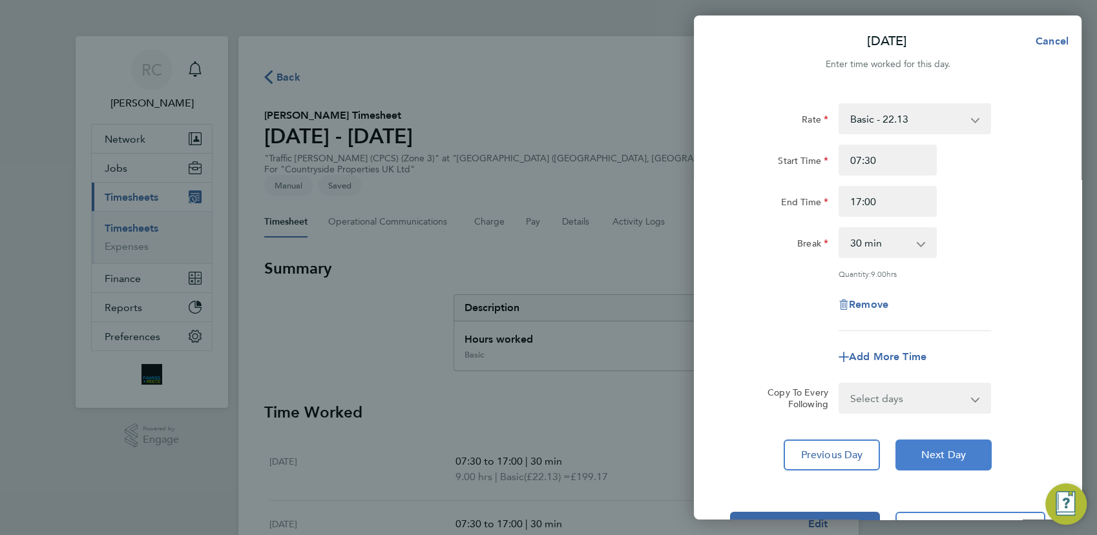
click at [936, 451] on span "Next Day" at bounding box center [943, 455] width 45 height 13
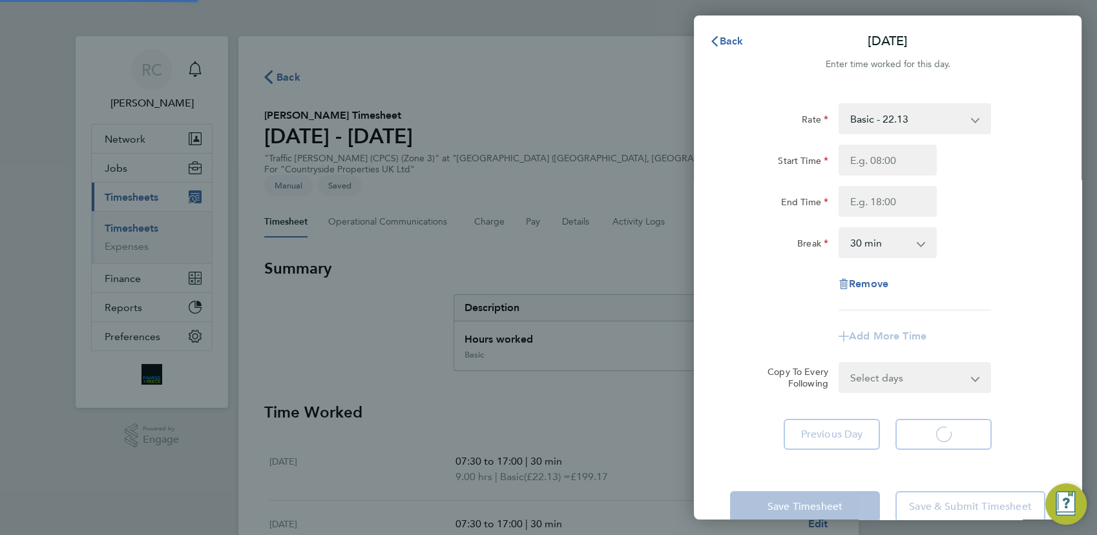
select select "30"
drag, startPoint x: 879, startPoint y: 174, endPoint x: 884, endPoint y: 166, distance: 9.5
click at [884, 166] on input "Start Time" at bounding box center [887, 160] width 98 height 31
type input "07:30"
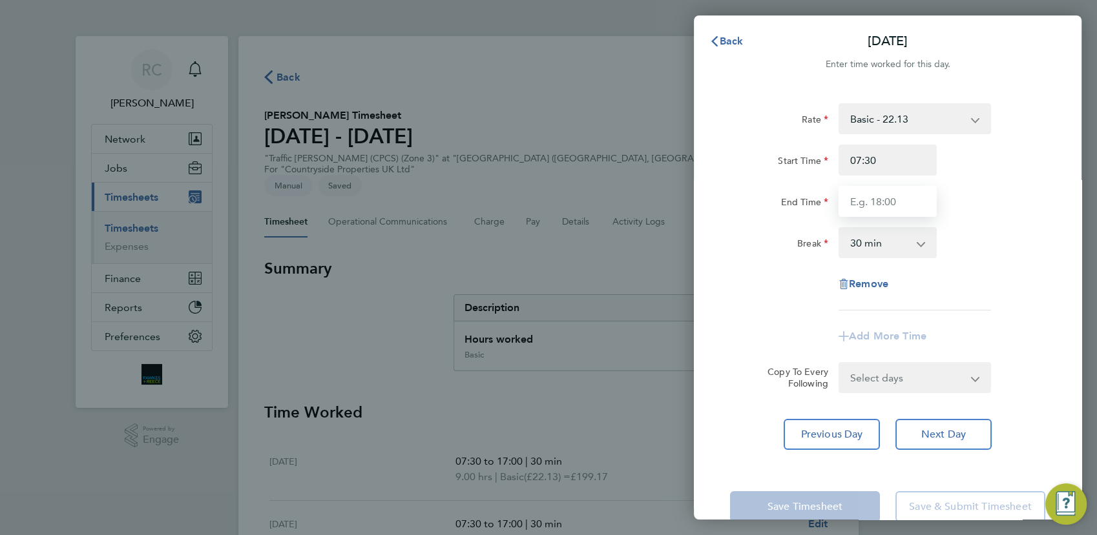
type input "17:00"
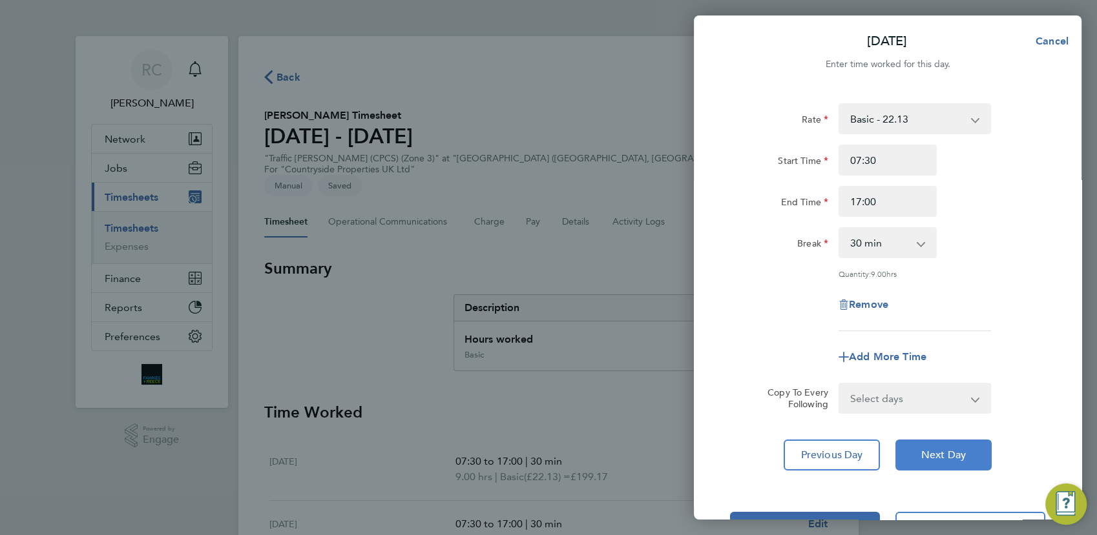
click at [952, 449] on span "Next Day" at bounding box center [943, 455] width 45 height 13
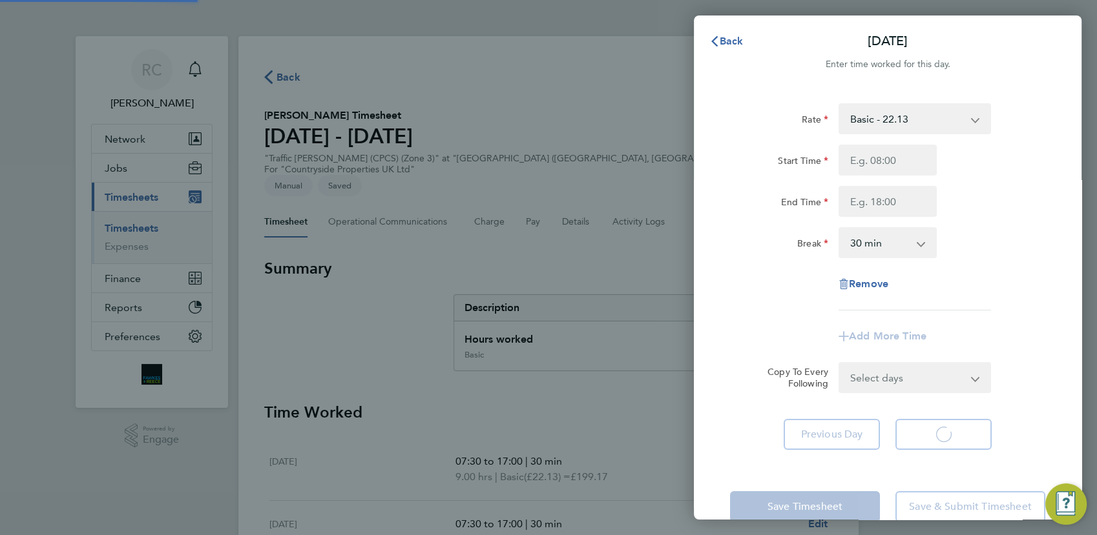
select select "30"
click at [887, 158] on input "Start Time" at bounding box center [887, 160] width 98 height 31
type input "07:30"
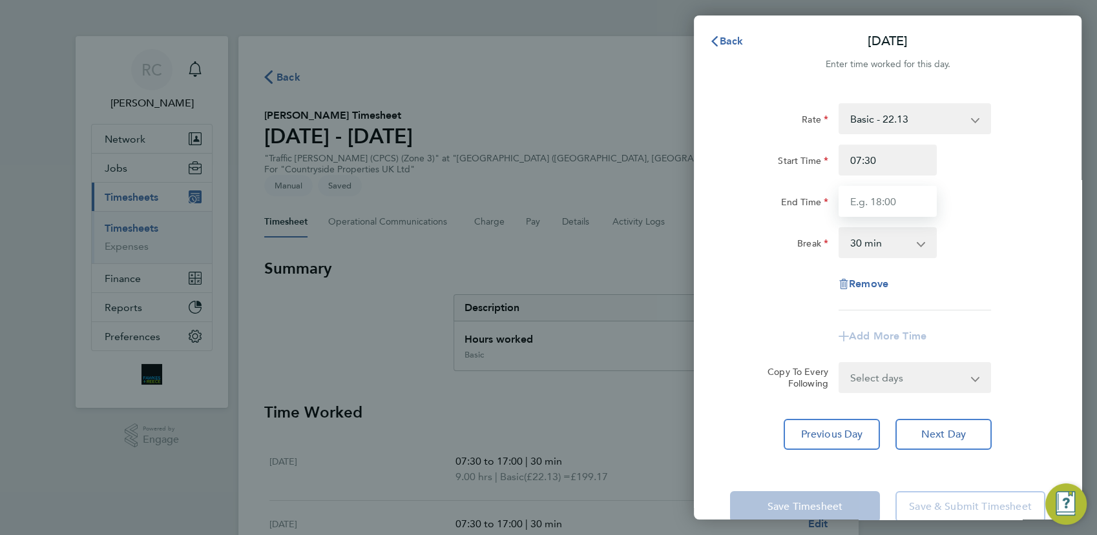
type input "17:00"
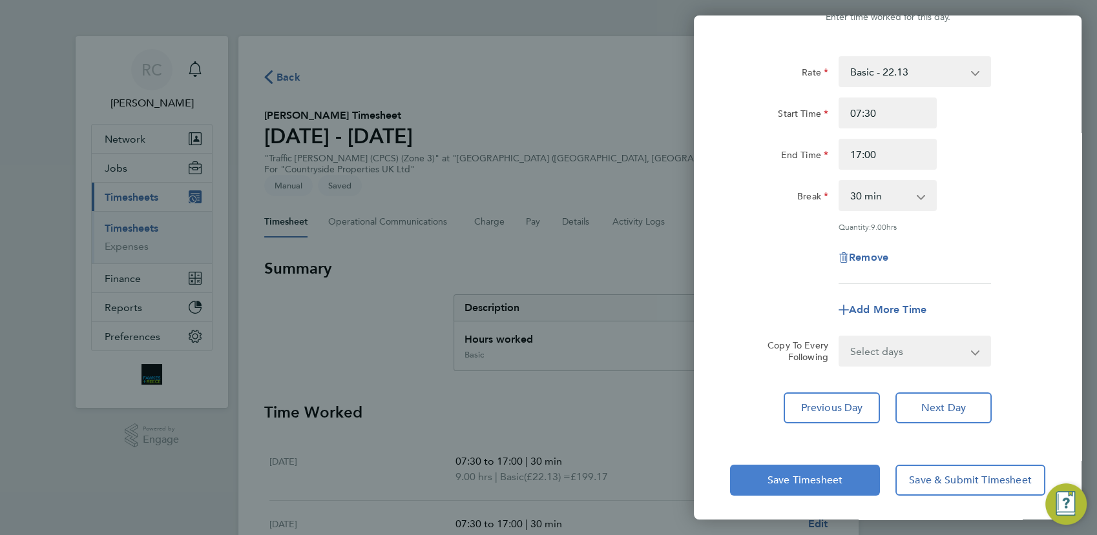
click at [841, 474] on span "Save Timesheet" at bounding box center [804, 480] width 75 height 13
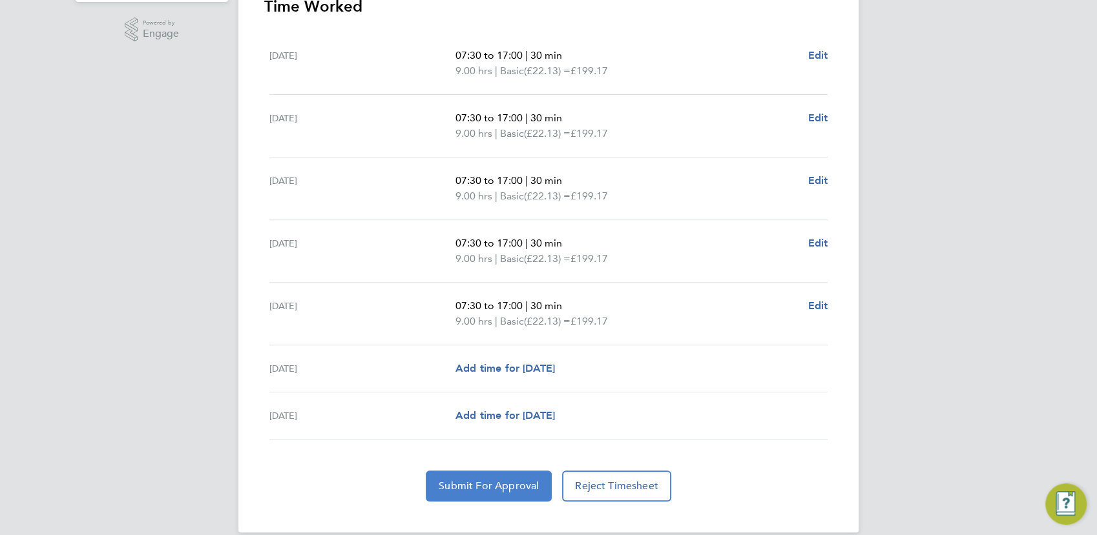
click at [516, 480] on span "Submit For Approval" at bounding box center [489, 486] width 100 height 13
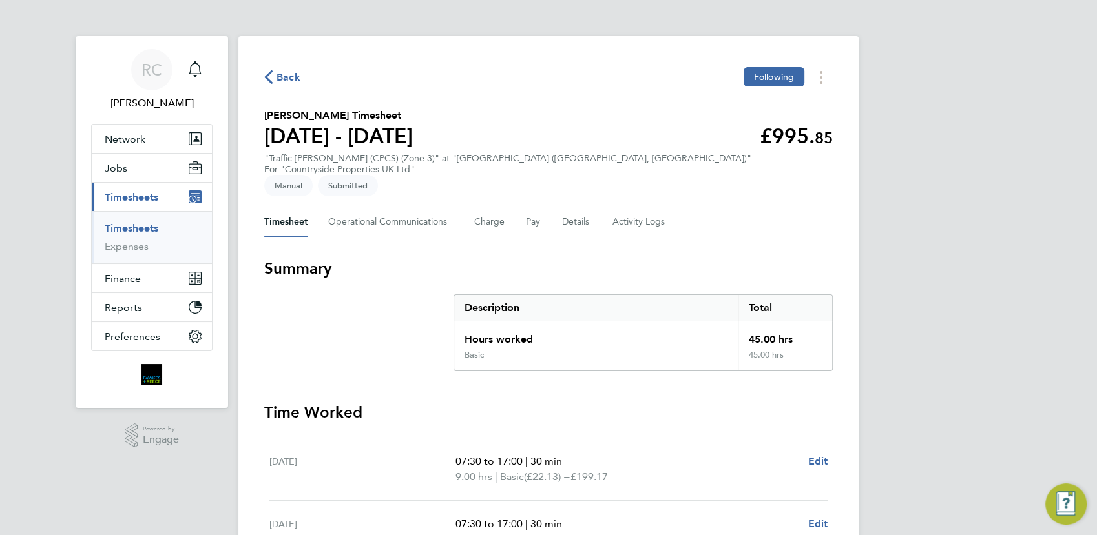
click at [277, 74] on span "Back" at bounding box center [282, 76] width 36 height 12
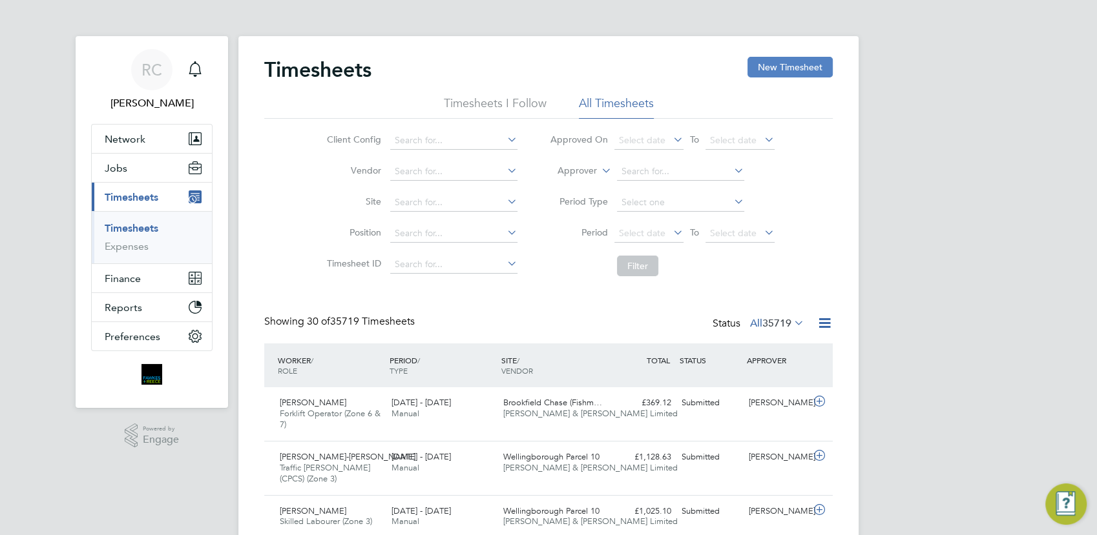
click at [789, 70] on button "New Timesheet" at bounding box center [789, 67] width 85 height 21
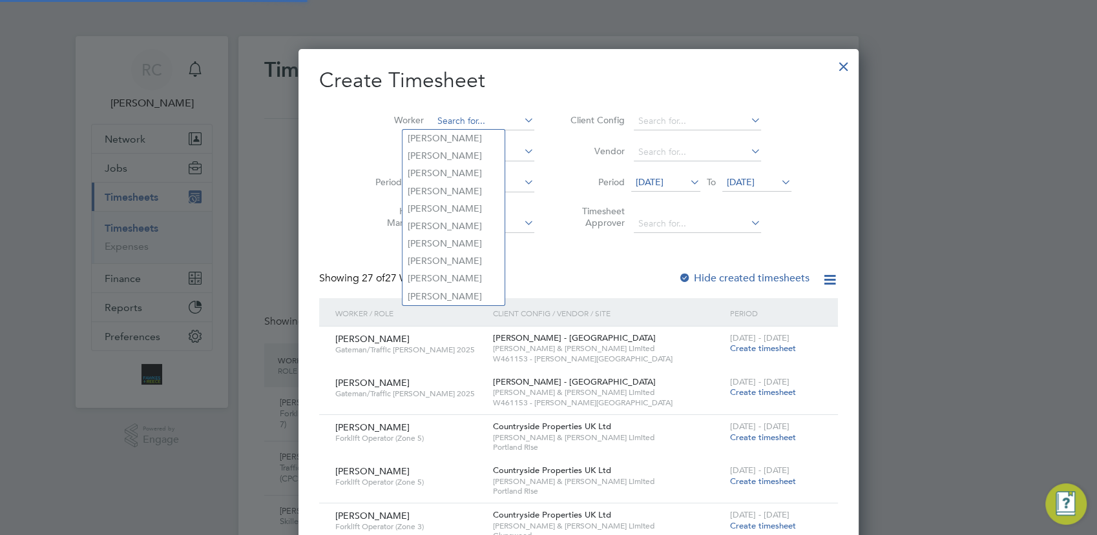
click at [433, 121] on input at bounding box center [483, 121] width 101 height 18
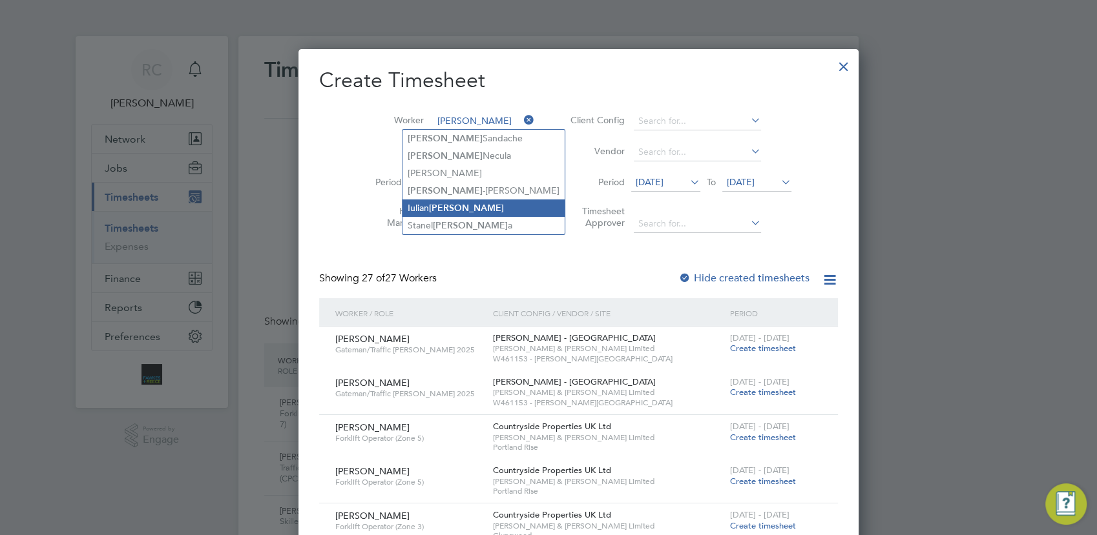
click at [450, 209] on b "[PERSON_NAME]" at bounding box center [466, 208] width 75 height 11
type input "[PERSON_NAME]"
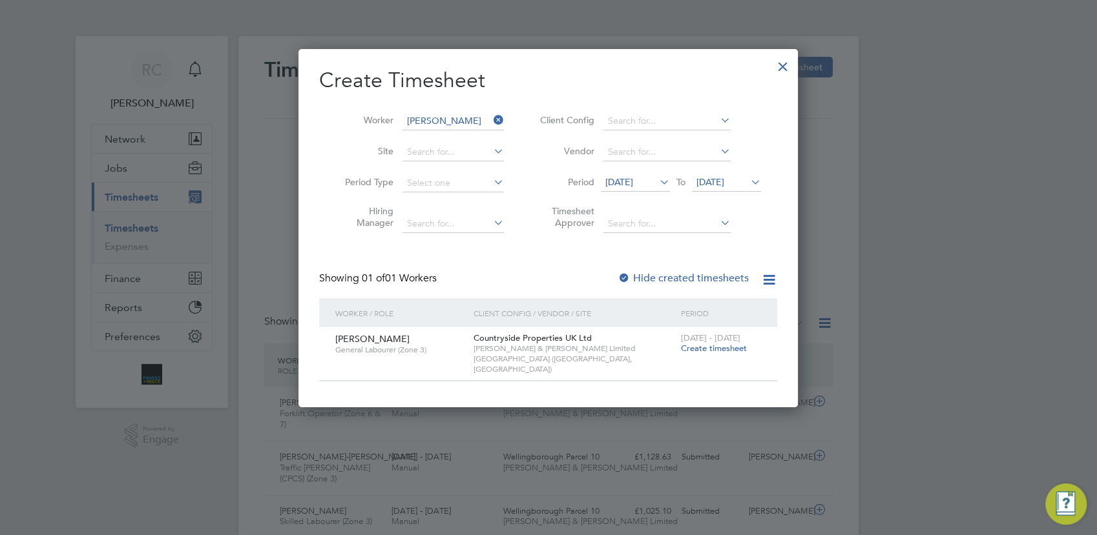
drag, startPoint x: 724, startPoint y: 348, endPoint x: 572, endPoint y: 273, distance: 169.8
click at [724, 349] on span "Create timesheet" at bounding box center [714, 348] width 66 height 11
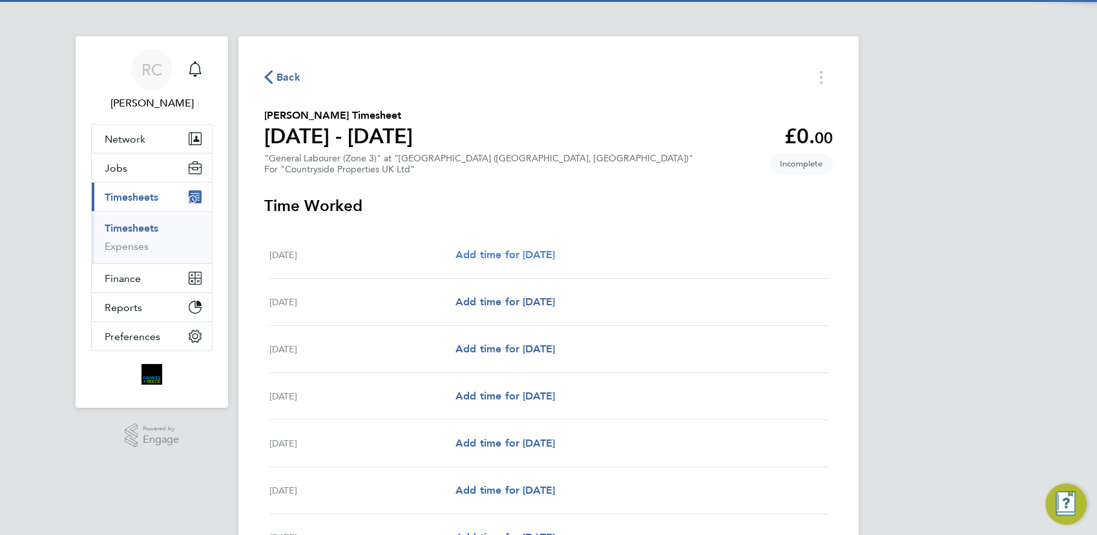
click at [519, 249] on span "Add time for [DATE]" at bounding box center [504, 255] width 99 height 12
select select "30"
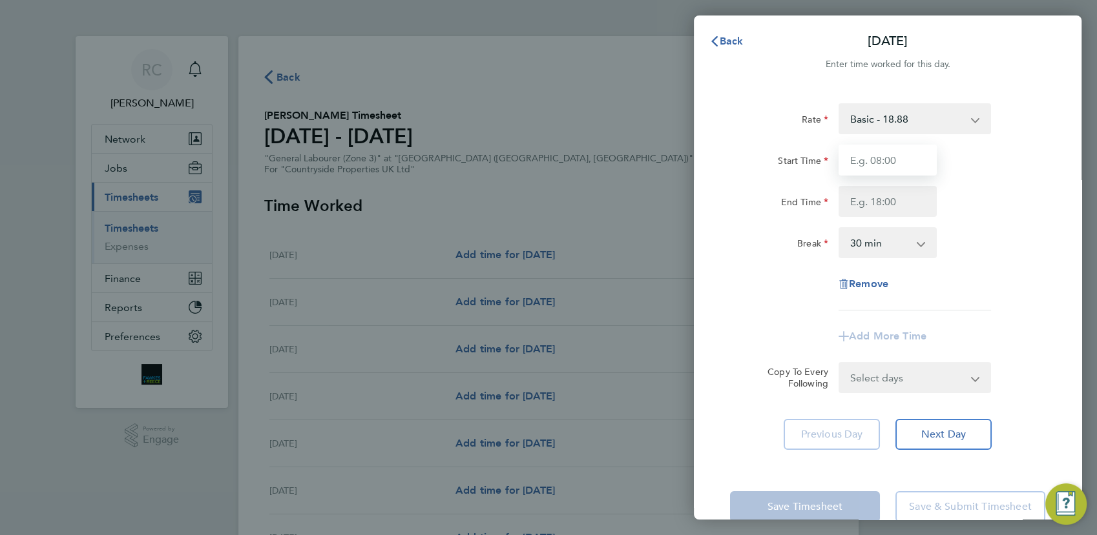
click at [884, 156] on input "Start Time" at bounding box center [887, 160] width 98 height 31
type input "07:30"
type input "17:00"
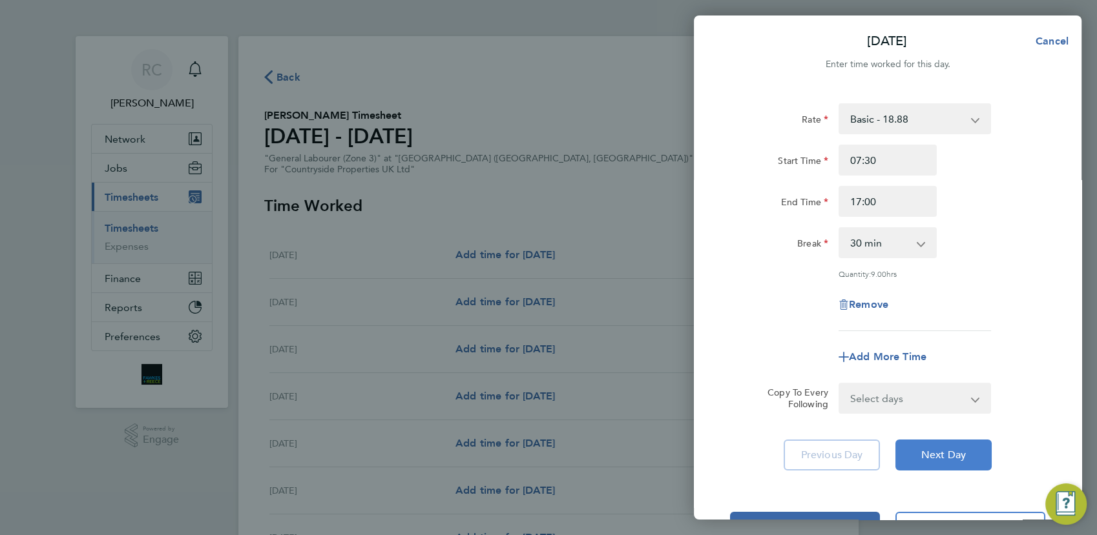
drag, startPoint x: 955, startPoint y: 467, endPoint x: 935, endPoint y: 395, distance: 74.6
click at [955, 466] on button "Next Day" at bounding box center [943, 455] width 96 height 31
select select "30"
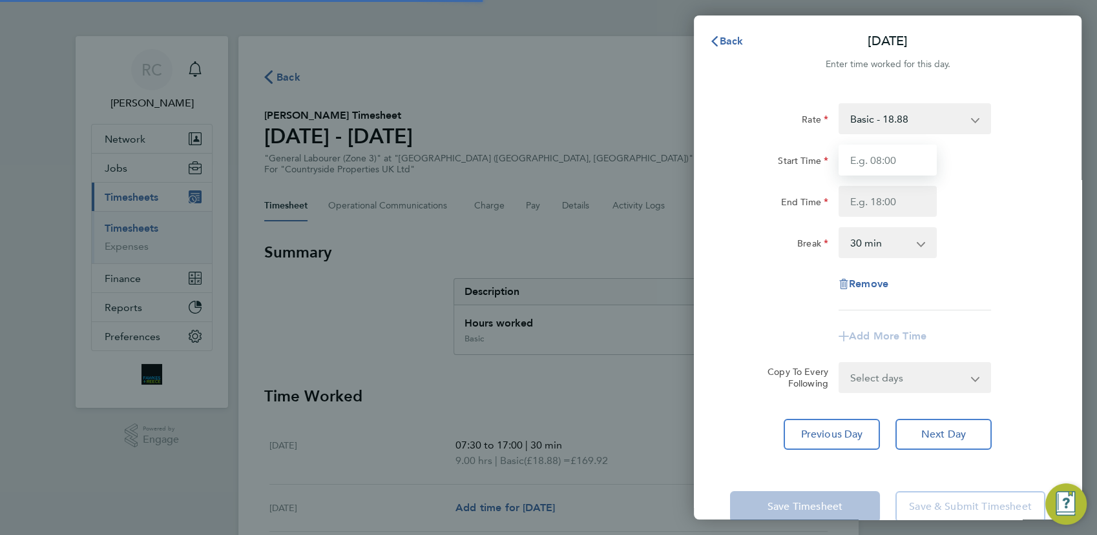
click at [891, 165] on input "Start Time" at bounding box center [887, 160] width 98 height 31
type input "07:30"
type input "17:00"
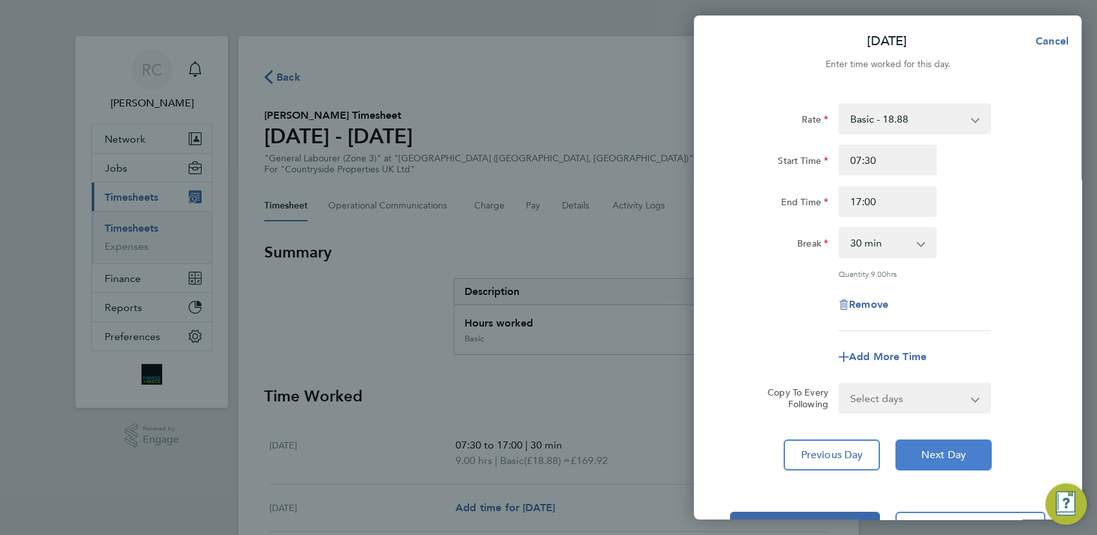
click at [953, 456] on span "Next Day" at bounding box center [943, 455] width 45 height 13
select select "30"
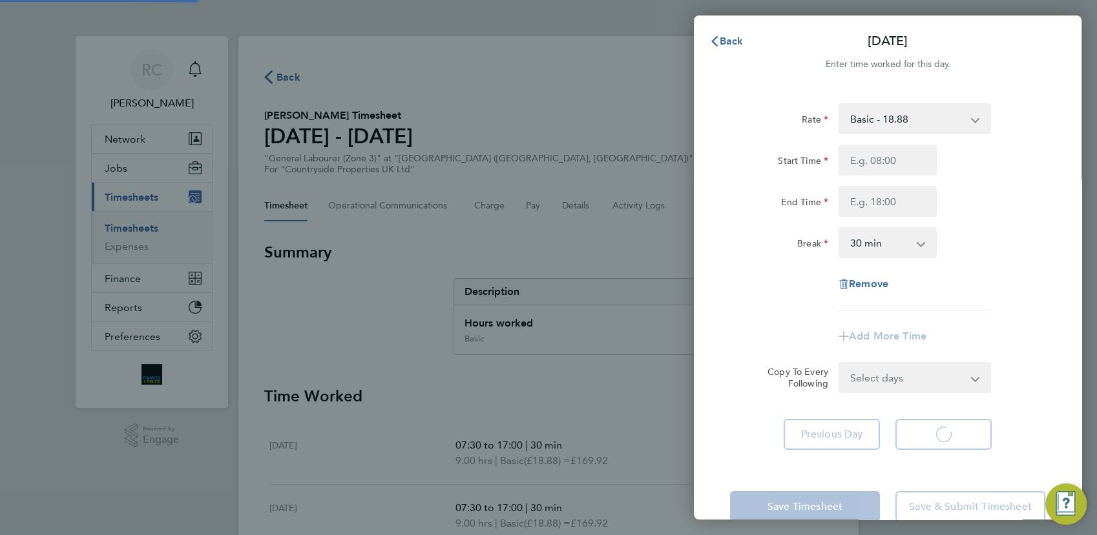
select select "30"
click at [882, 161] on input "Start Time" at bounding box center [887, 160] width 98 height 31
type input "07:30"
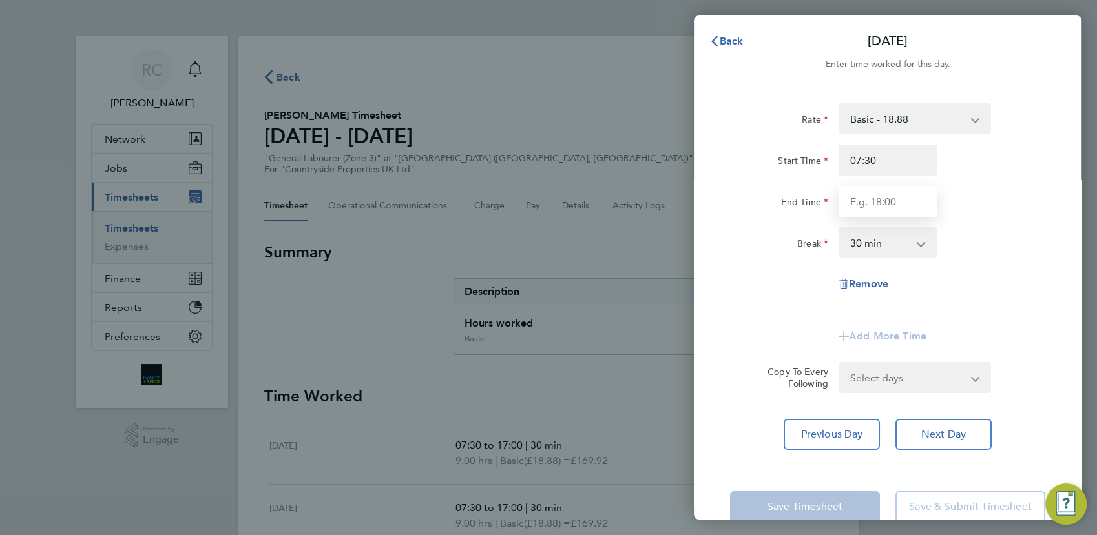
type input "17:00"
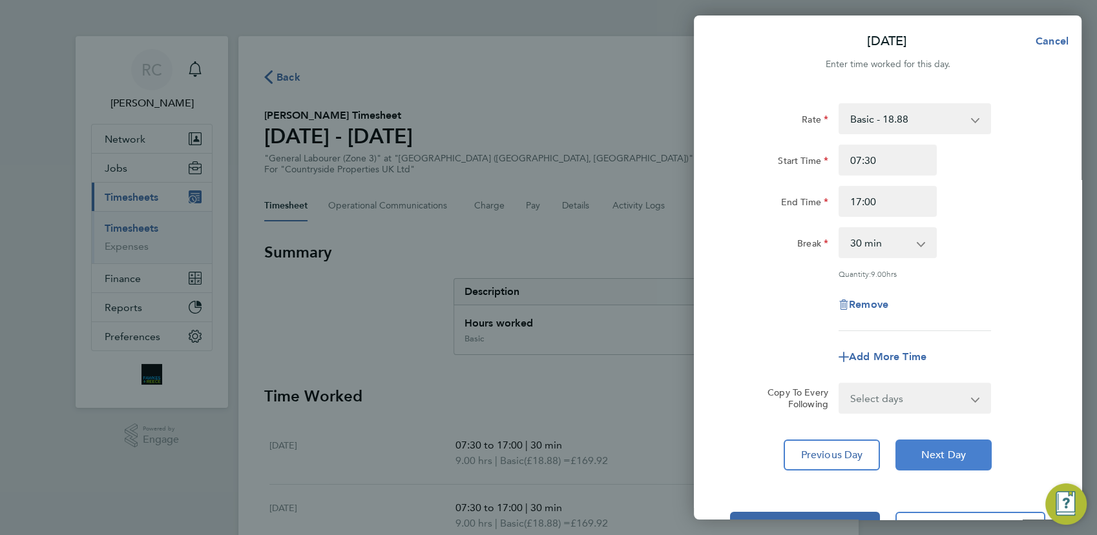
click at [951, 461] on button "Next Day" at bounding box center [943, 455] width 96 height 31
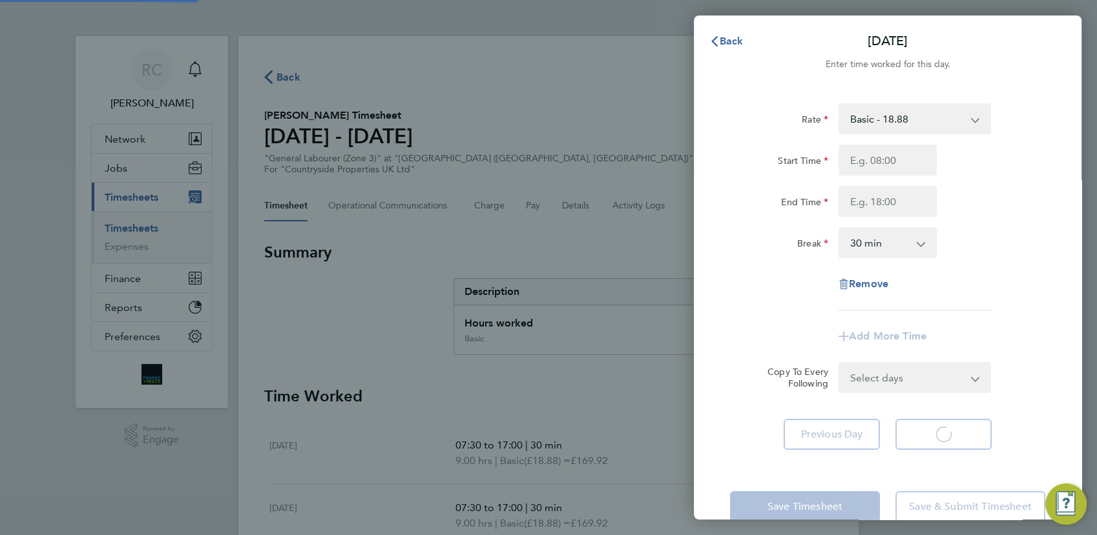
select select "30"
click at [887, 156] on input "Start Time" at bounding box center [887, 160] width 98 height 31
type input "07:30"
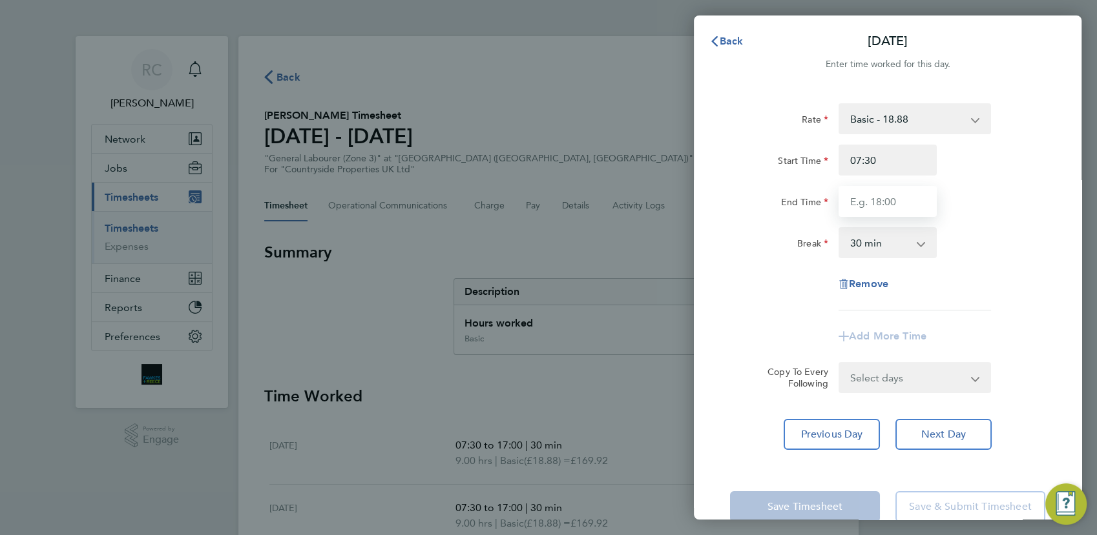
type input "17:00"
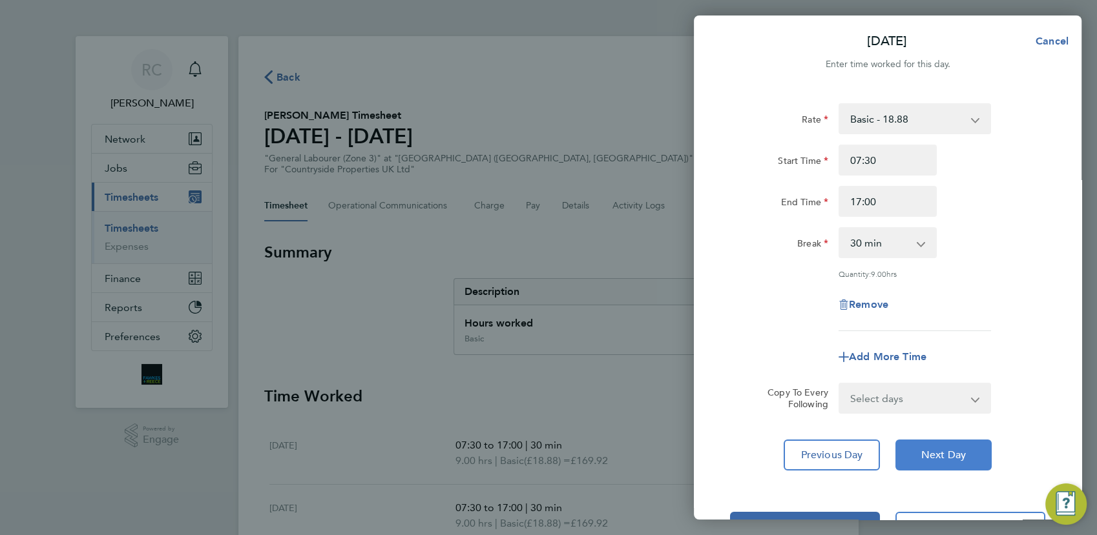
click at [946, 457] on span "Next Day" at bounding box center [943, 455] width 45 height 13
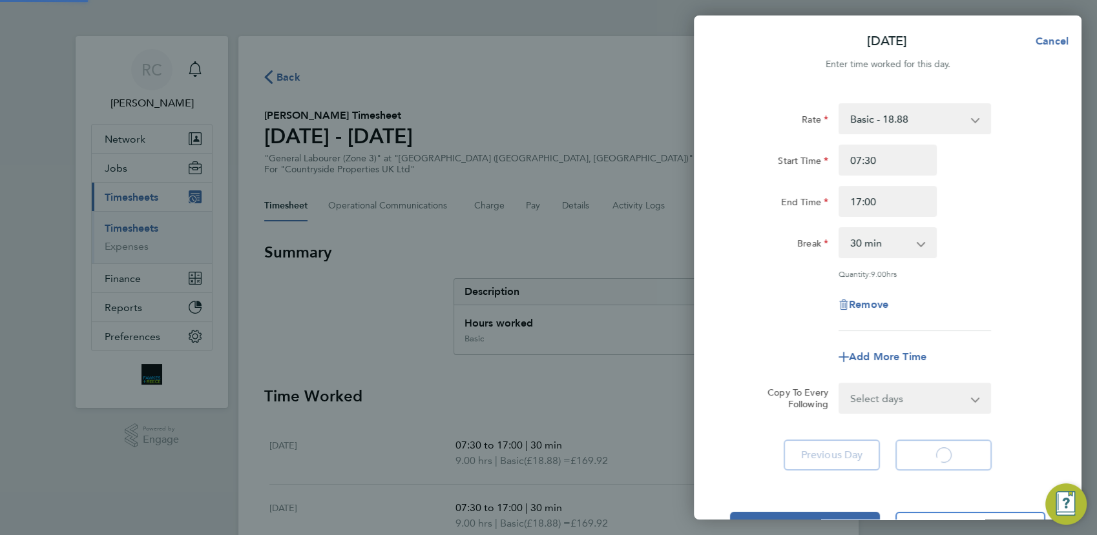
select select "30"
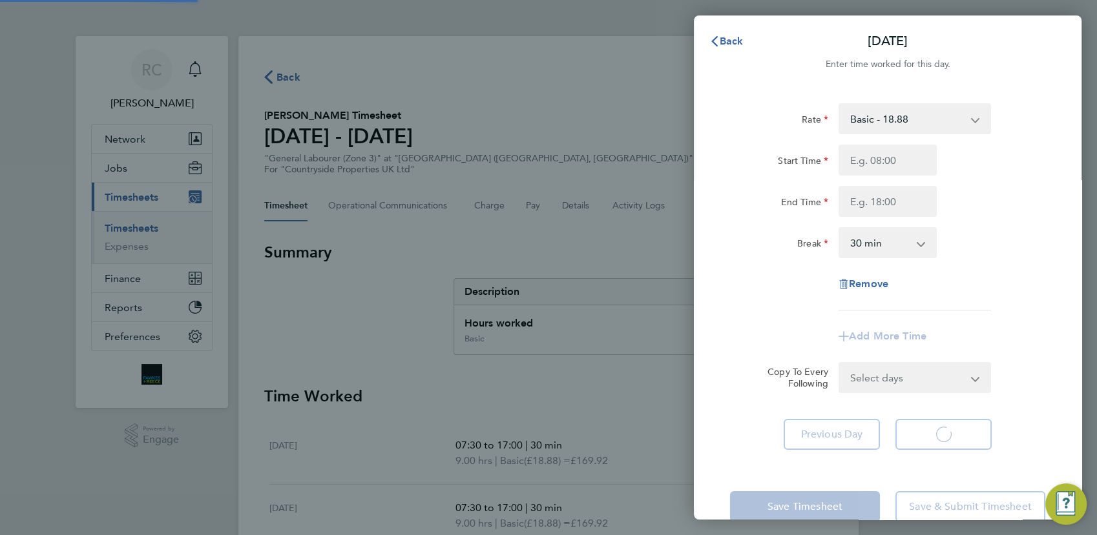
select select "30"
drag, startPoint x: 886, startPoint y: 155, endPoint x: 896, endPoint y: 163, distance: 13.3
click at [887, 156] on input "Start Time" at bounding box center [887, 160] width 98 height 31
type input "07:30"
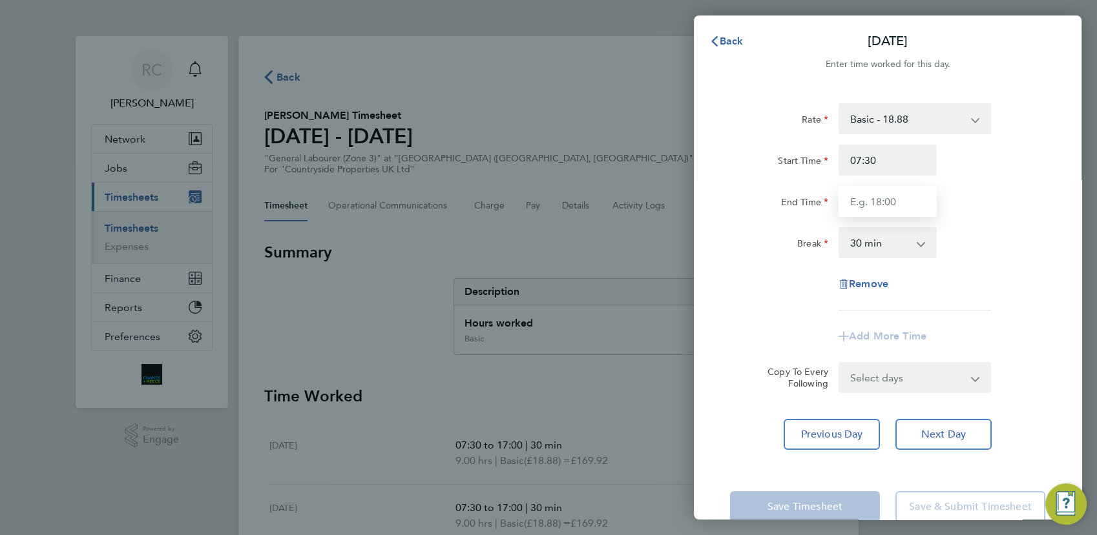
type input "17:00"
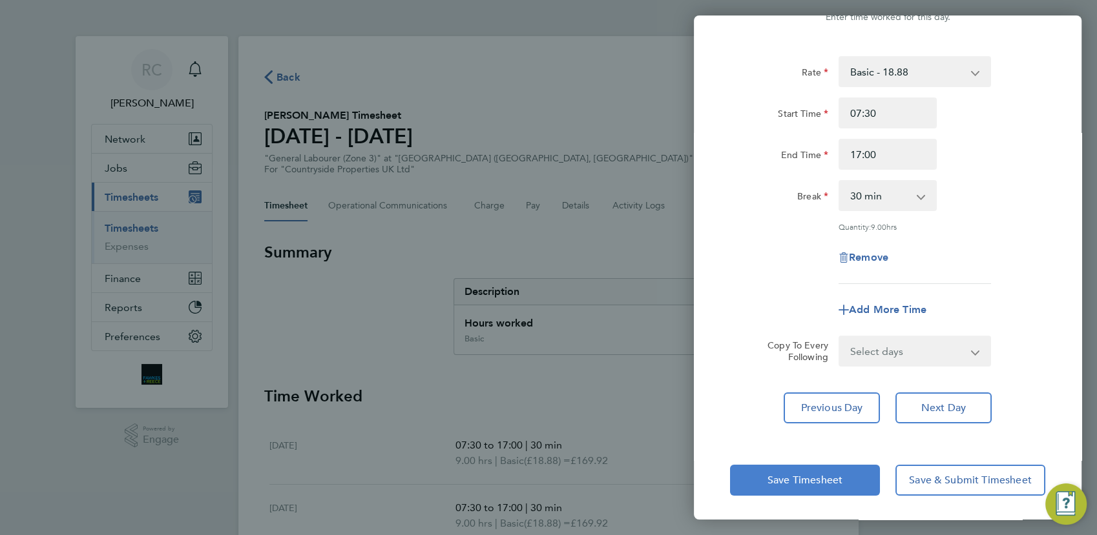
click at [811, 474] on span "Save Timesheet" at bounding box center [804, 480] width 75 height 13
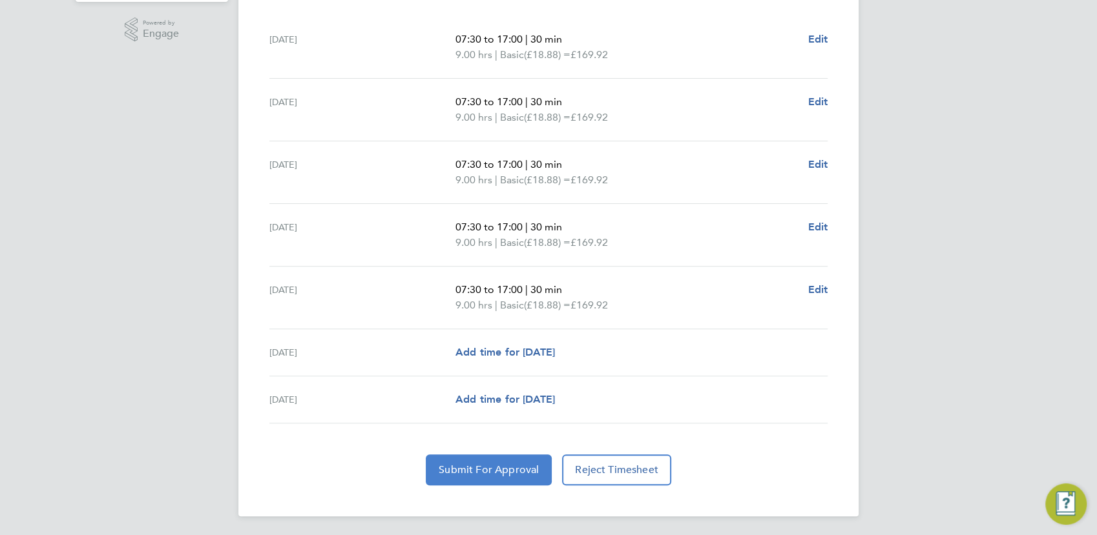
click at [517, 459] on button "Submit For Approval" at bounding box center [489, 470] width 126 height 31
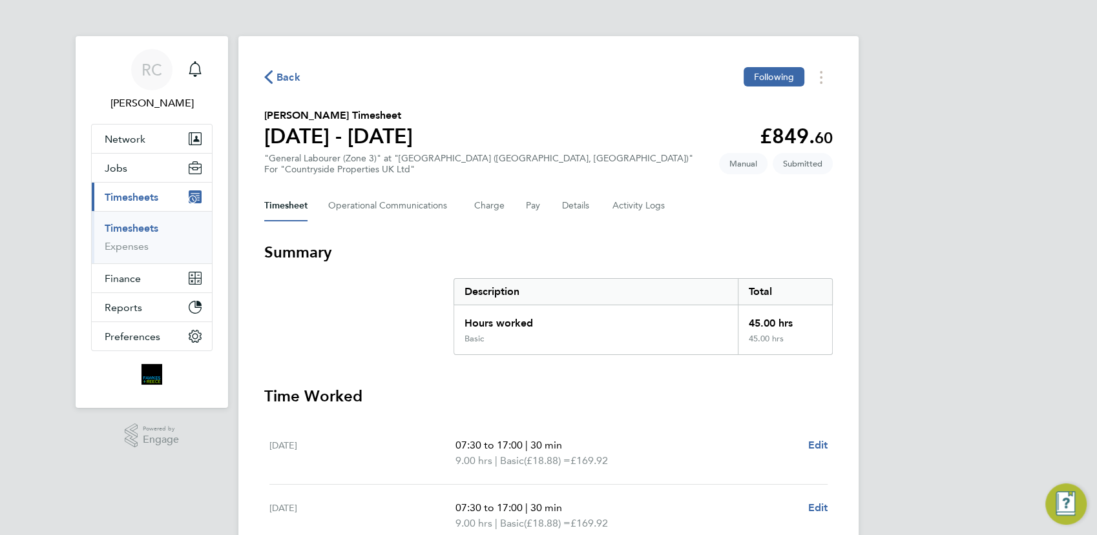
click at [276, 76] on span "Back" at bounding box center [282, 76] width 36 height 12
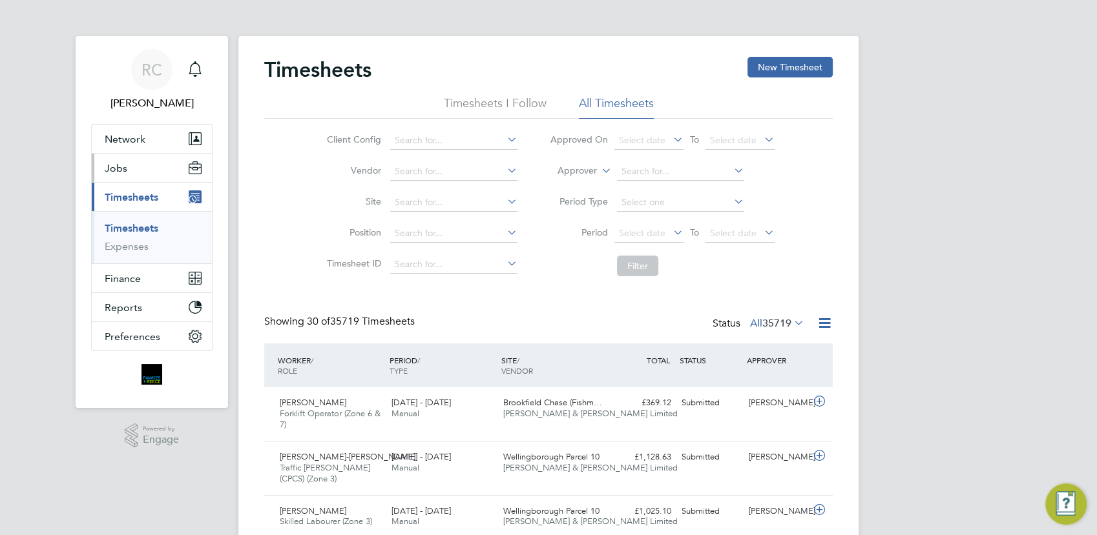
click at [118, 167] on span "Jobs" at bounding box center [116, 168] width 23 height 12
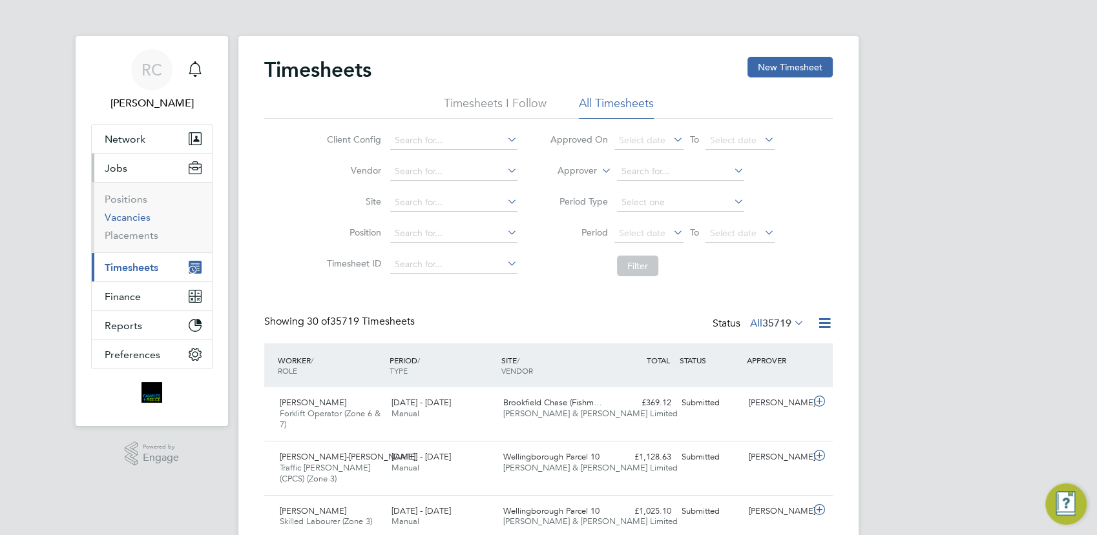
click at [130, 216] on link "Vacancies" at bounding box center [128, 217] width 46 height 12
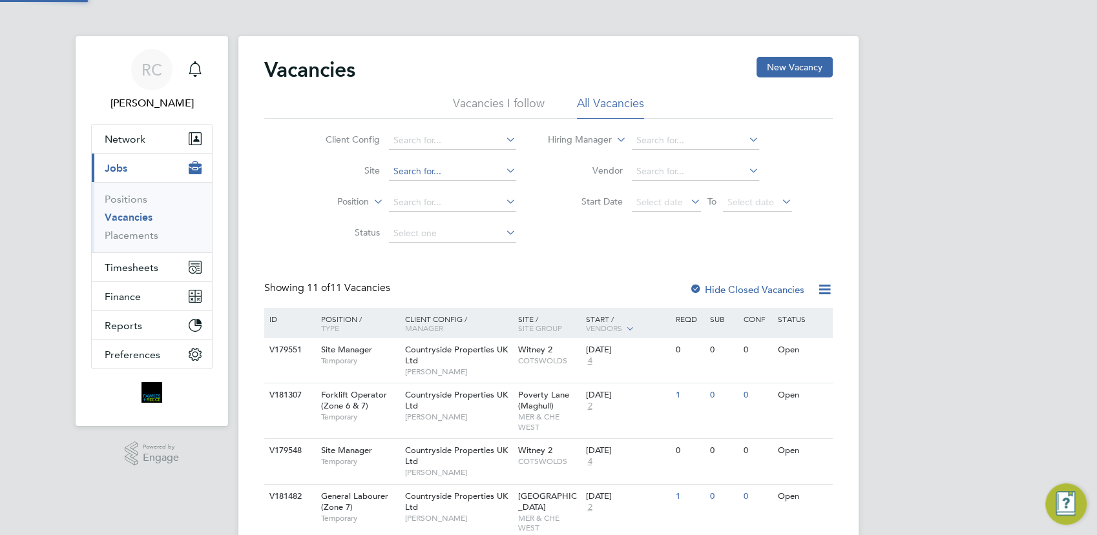
click at [442, 170] on input at bounding box center [452, 172] width 127 height 18
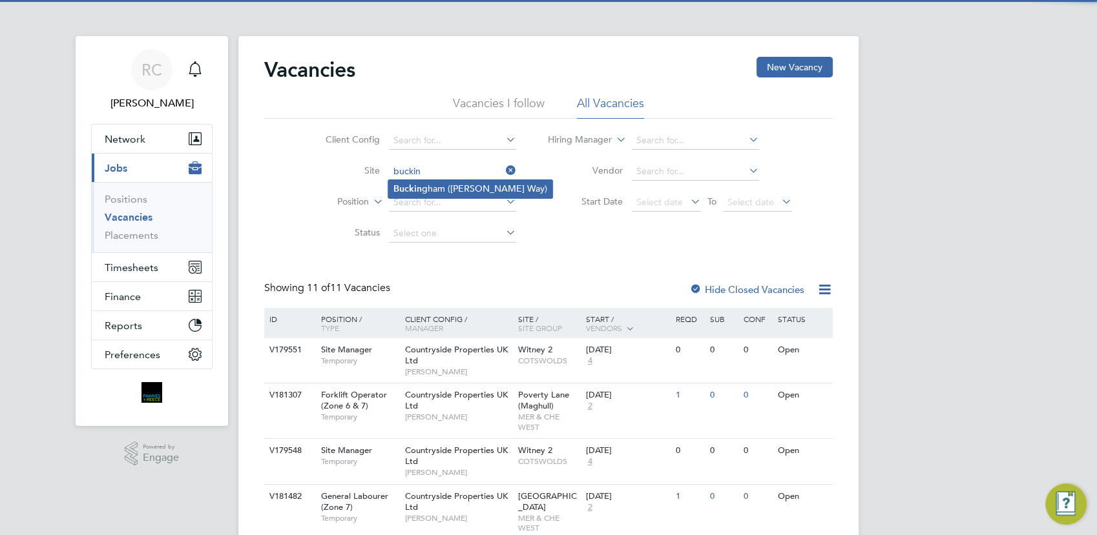
click at [443, 189] on li "Buckin gham ([PERSON_NAME] Way)" at bounding box center [470, 188] width 164 height 17
type input "Buckingham ([PERSON_NAME] Way)"
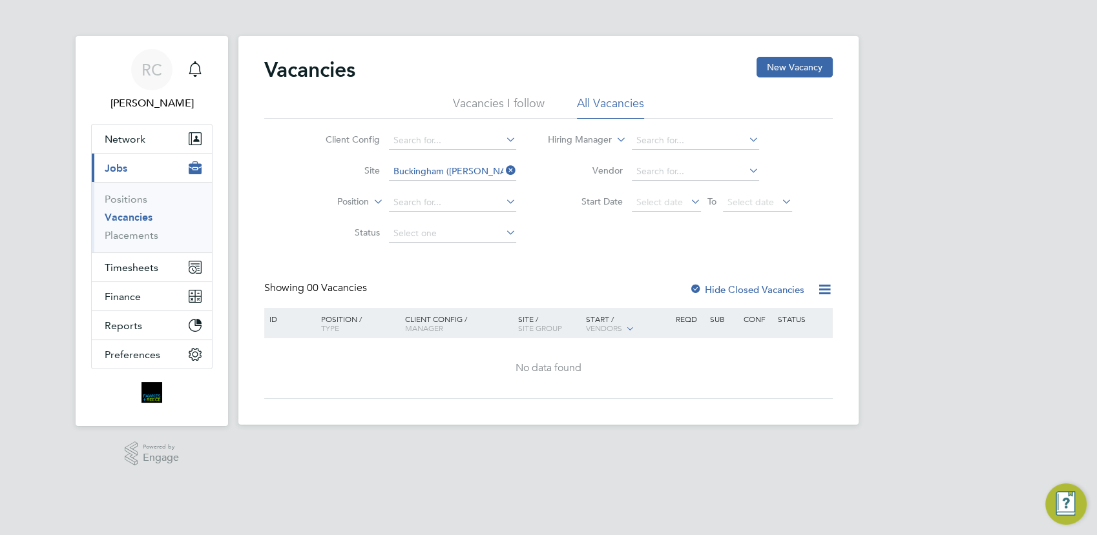
click at [513, 104] on li "Vacancies I follow" at bounding box center [499, 107] width 92 height 23
